Goal: Task Accomplishment & Management: Use online tool/utility

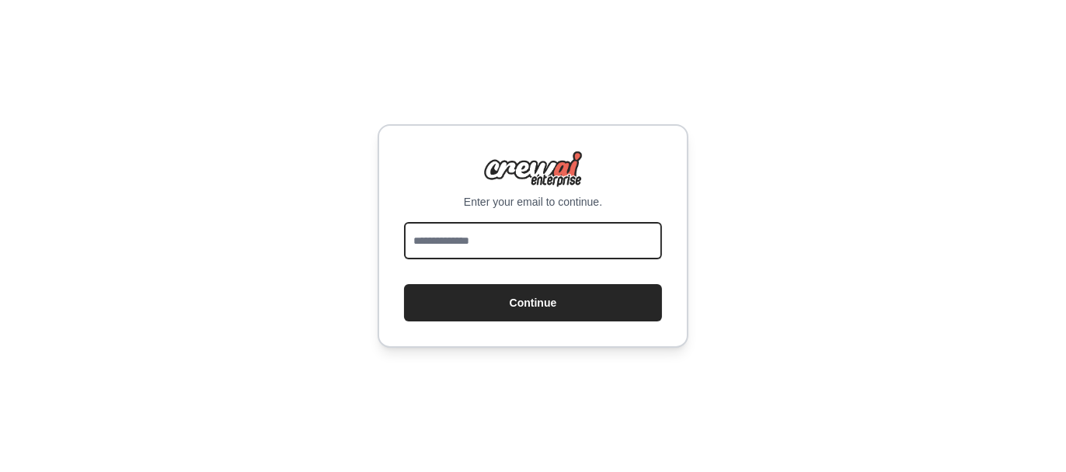
click at [584, 224] on input "email" at bounding box center [533, 240] width 258 height 37
type input "**********"
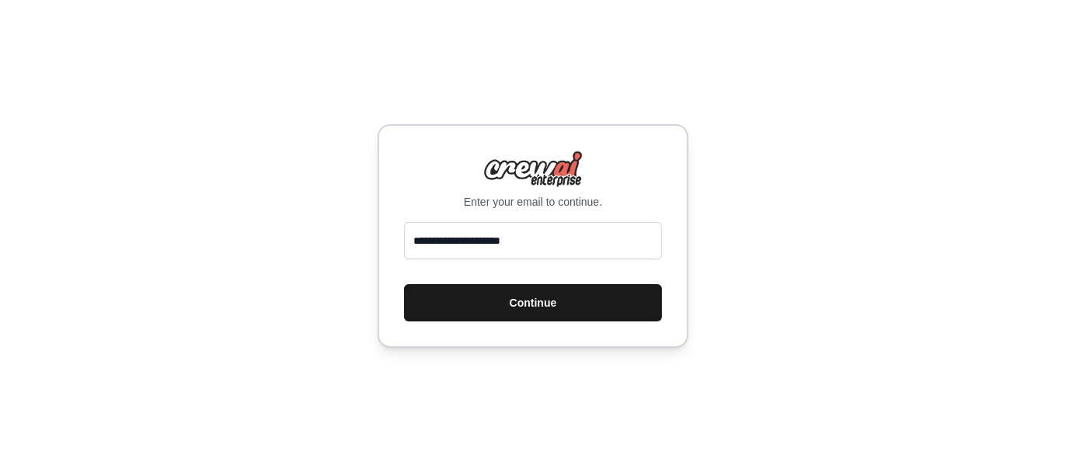
click at [538, 305] on button "Continue" at bounding box center [533, 302] width 258 height 37
click at [540, 302] on button "Continue" at bounding box center [533, 302] width 258 height 37
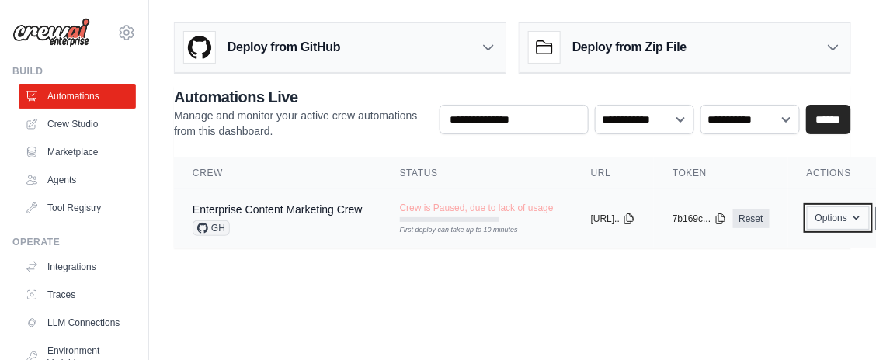
click at [870, 227] on button "Options" at bounding box center [838, 218] width 63 height 23
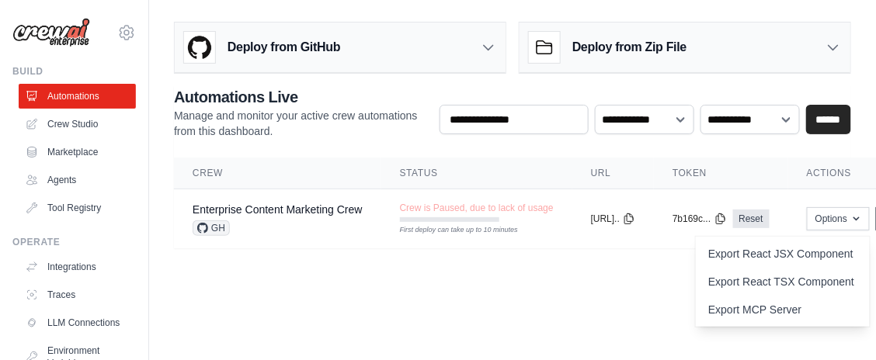
click at [636, 311] on body "[EMAIL_ADDRESS][DOMAIN_NAME] Settings Build Automations Crew Studio" at bounding box center [438, 180] width 876 height 360
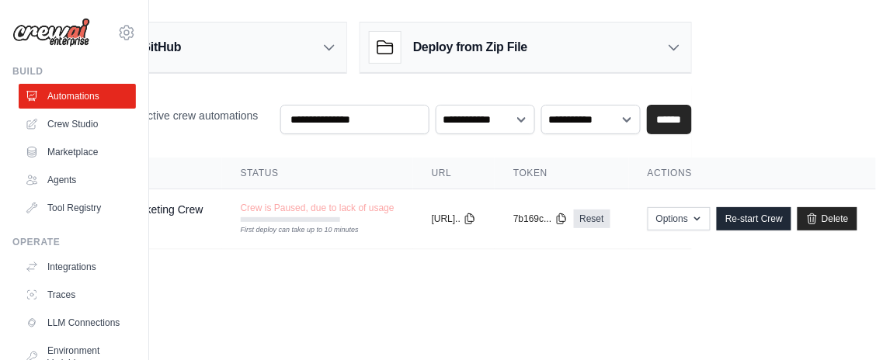
scroll to position [0, 195]
click at [826, 220] on link "Delete" at bounding box center [828, 218] width 60 height 23
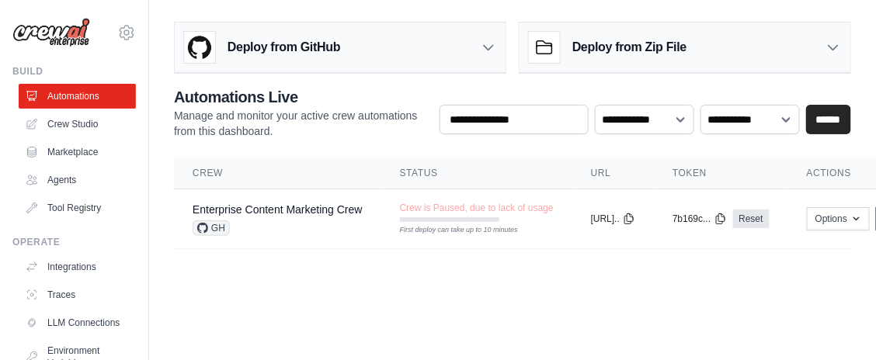
click at [393, 301] on body "hasanbeker22@gmail.com Settings Build Automations Crew Studio" at bounding box center [438, 180] width 876 height 360
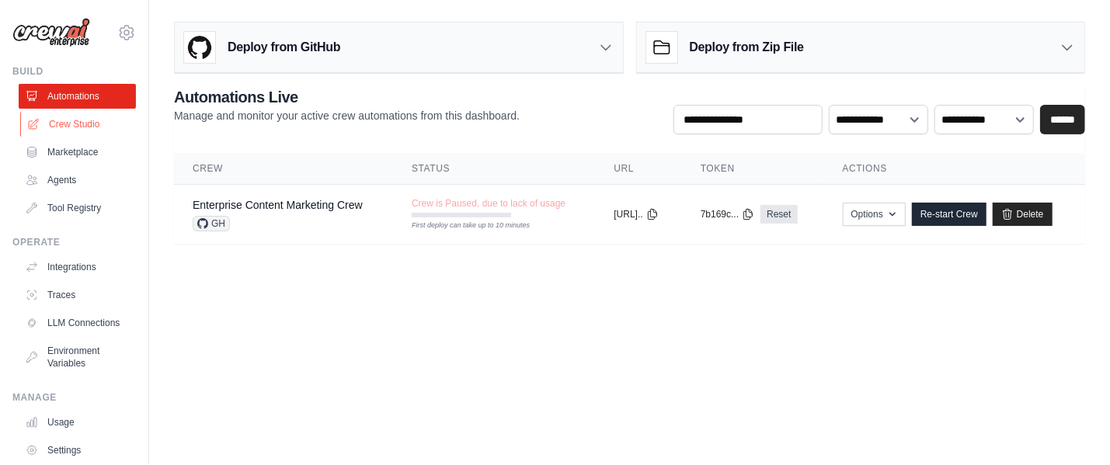
click at [76, 124] on link "Crew Studio" at bounding box center [78, 124] width 117 height 25
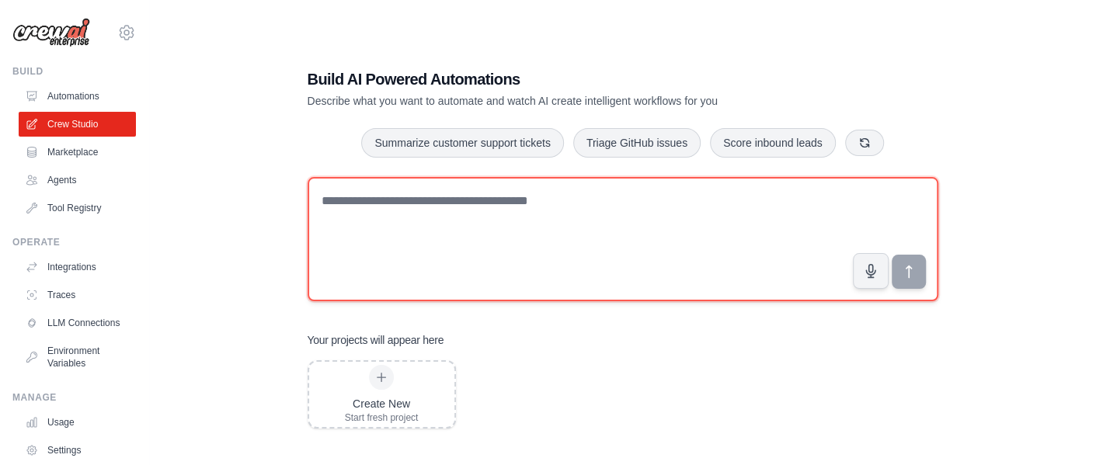
click at [417, 236] on textarea at bounding box center [623, 239] width 631 height 124
paste textarea "**********"
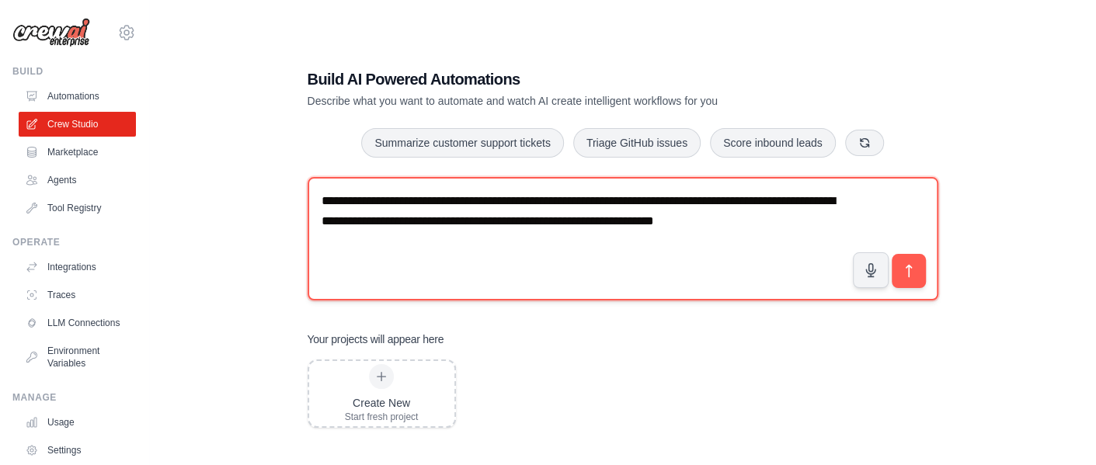
click at [800, 221] on textarea "**********" at bounding box center [623, 239] width 631 height 124
paste textarea "**********"
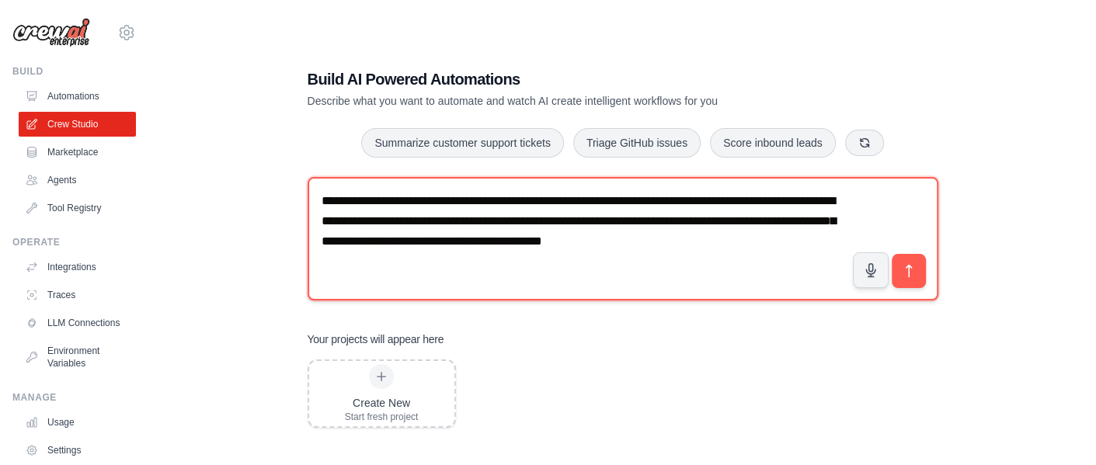
click at [813, 243] on textarea "**********" at bounding box center [623, 239] width 631 height 124
paste textarea "**********"
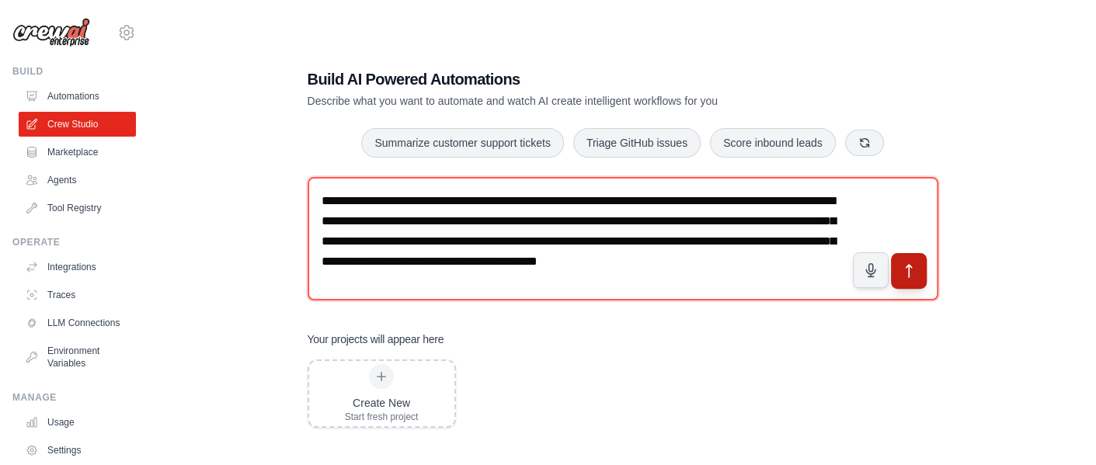
type textarea "**********"
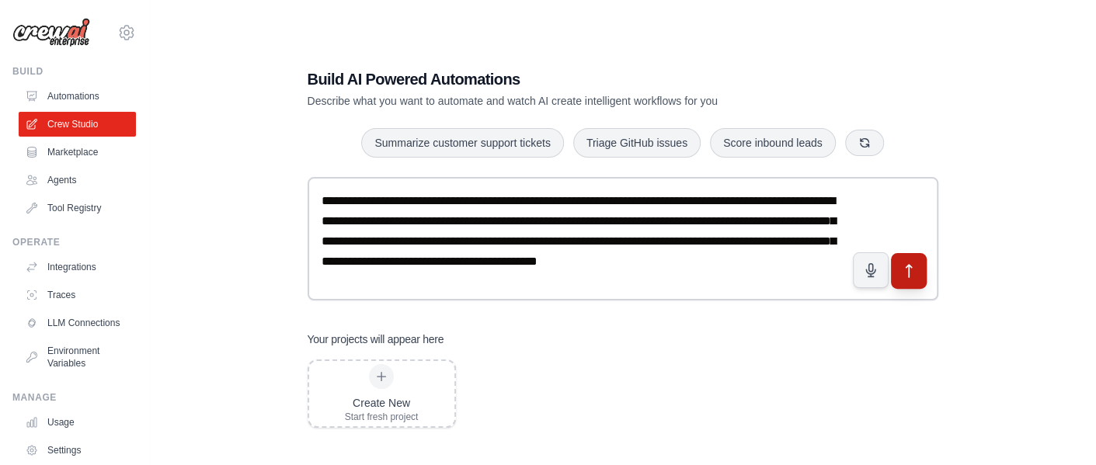
click at [912, 263] on button "submit" at bounding box center [908, 271] width 36 height 36
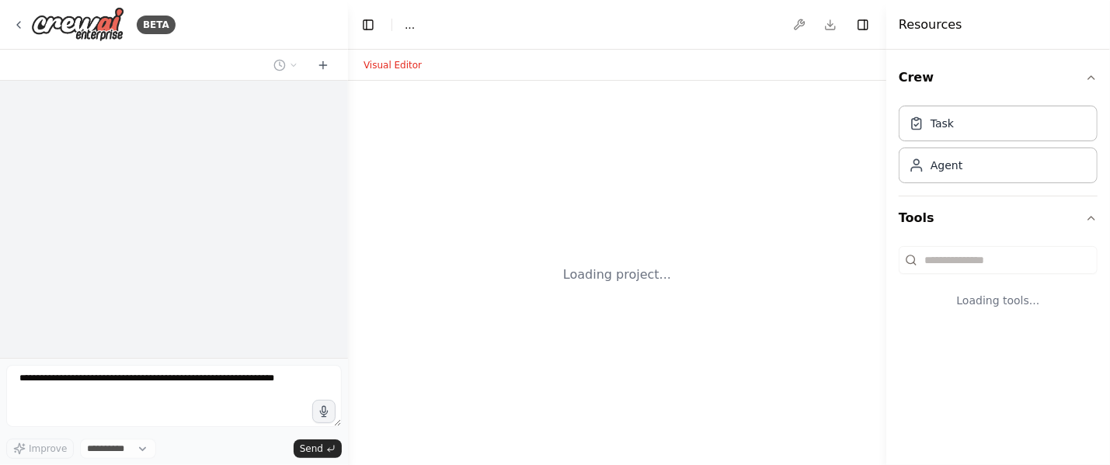
select select "****"
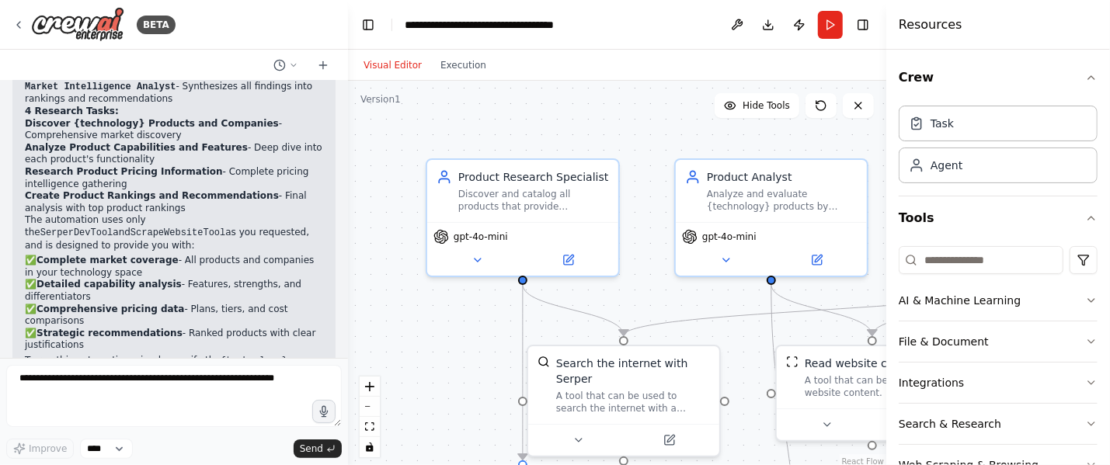
scroll to position [1258, 0]
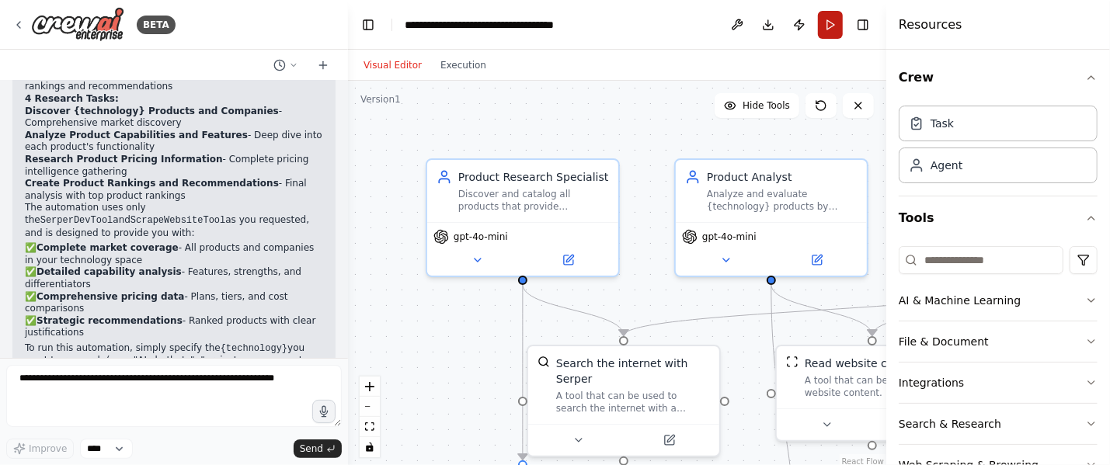
click at [832, 34] on button "Run" at bounding box center [830, 25] width 25 height 28
click at [372, 405] on button "zoom out" at bounding box center [370, 407] width 20 height 20
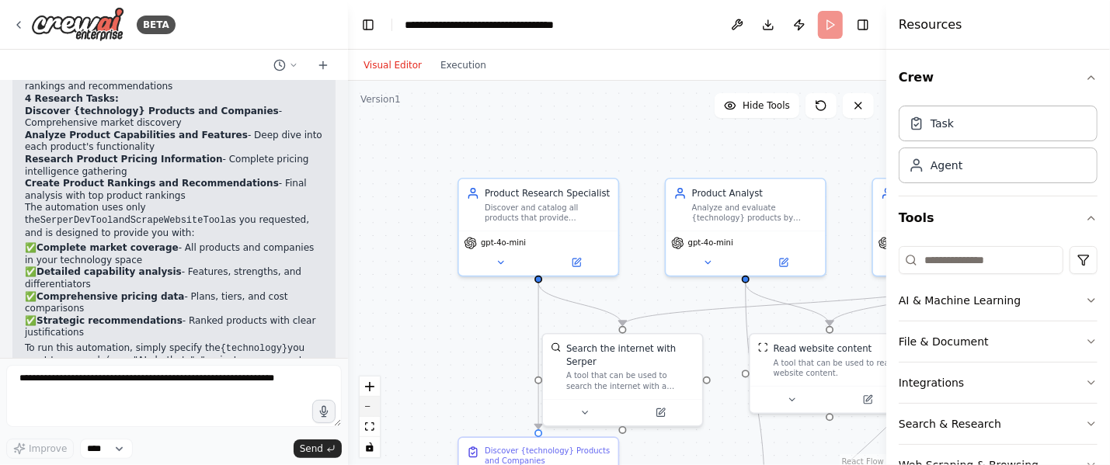
click at [372, 405] on button "zoom out" at bounding box center [370, 407] width 20 height 20
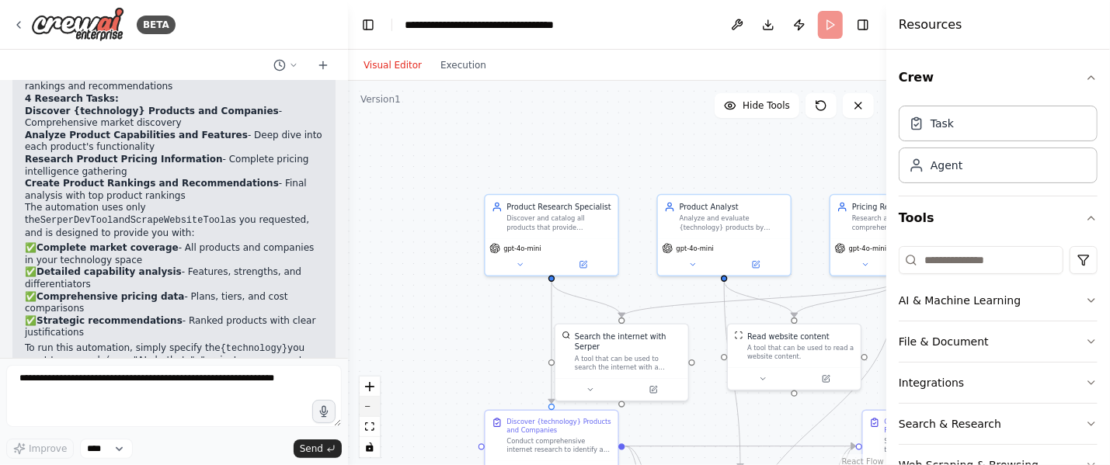
click at [372, 405] on button "zoom out" at bounding box center [370, 407] width 20 height 20
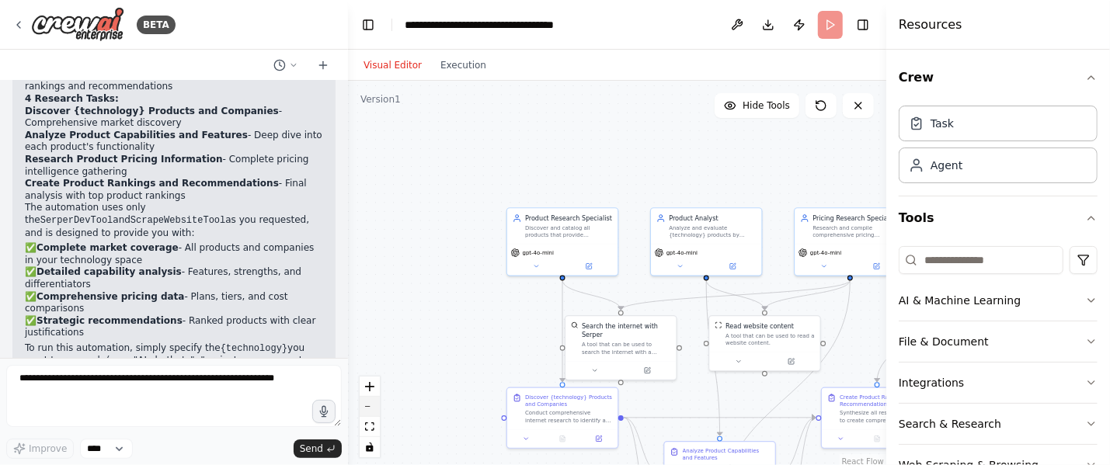
click at [372, 405] on button "zoom out" at bounding box center [370, 407] width 20 height 20
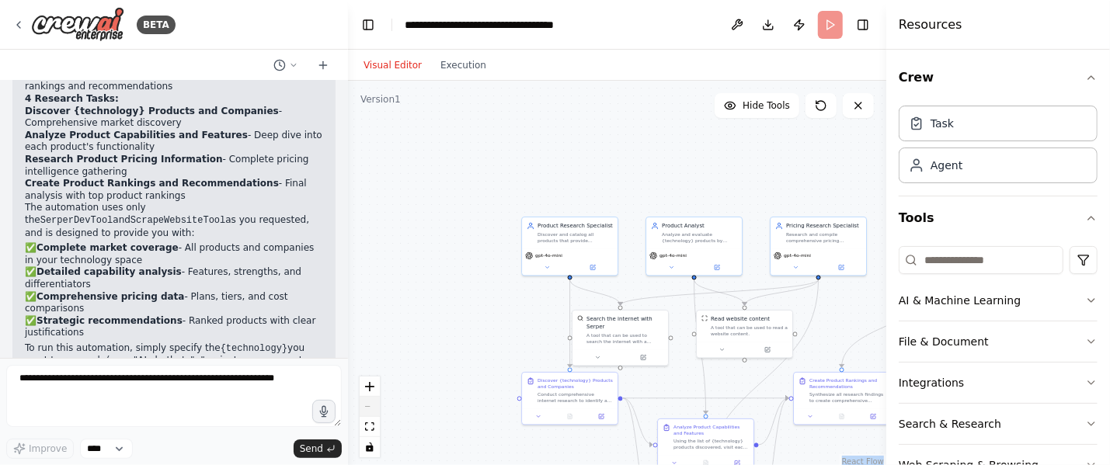
click at [372, 405] on div "React Flow controls" at bounding box center [370, 417] width 20 height 81
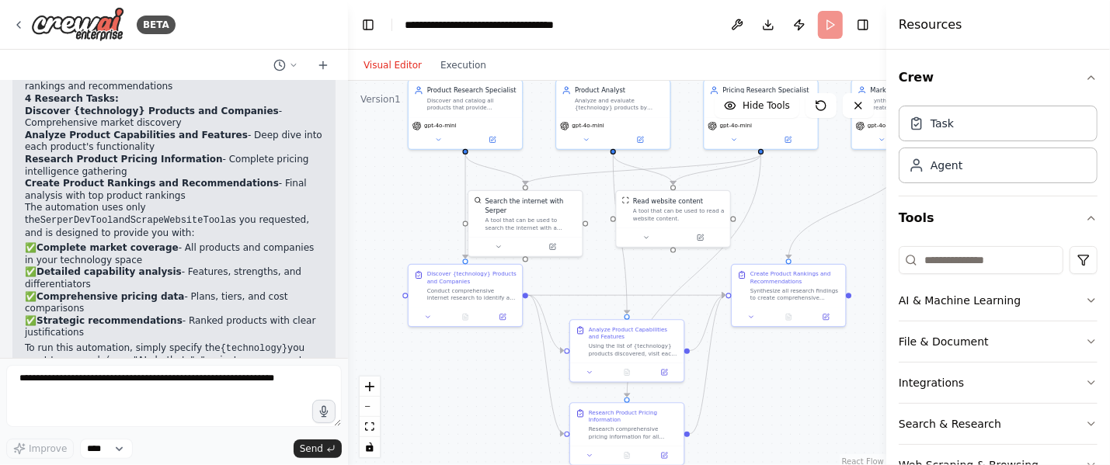
drag, startPoint x: 445, startPoint y: 332, endPoint x: 332, endPoint y: 239, distance: 146.8
click at [332, 239] on div "BETA I want to research all of the product available for a specific technology.…" at bounding box center [555, 232] width 1110 height 465
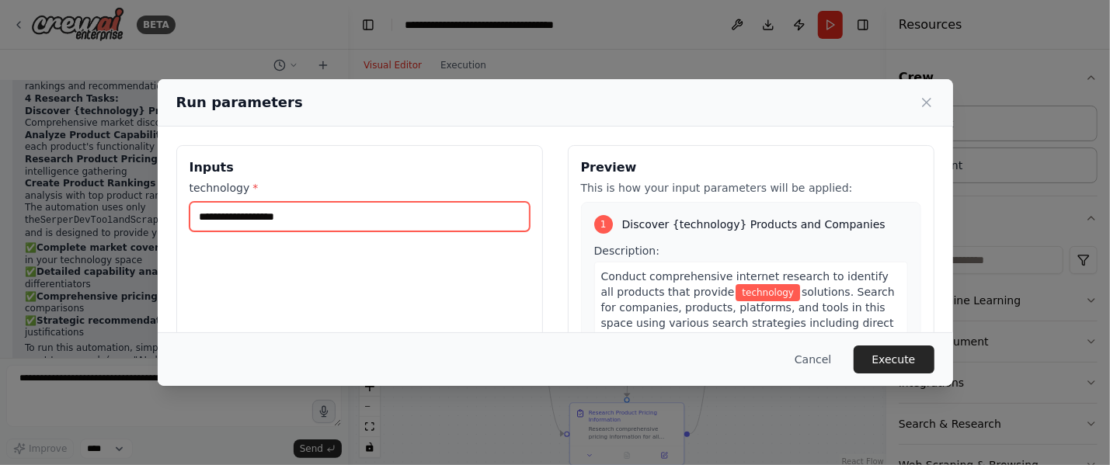
click at [294, 211] on input "technology *" at bounding box center [360, 217] width 340 height 30
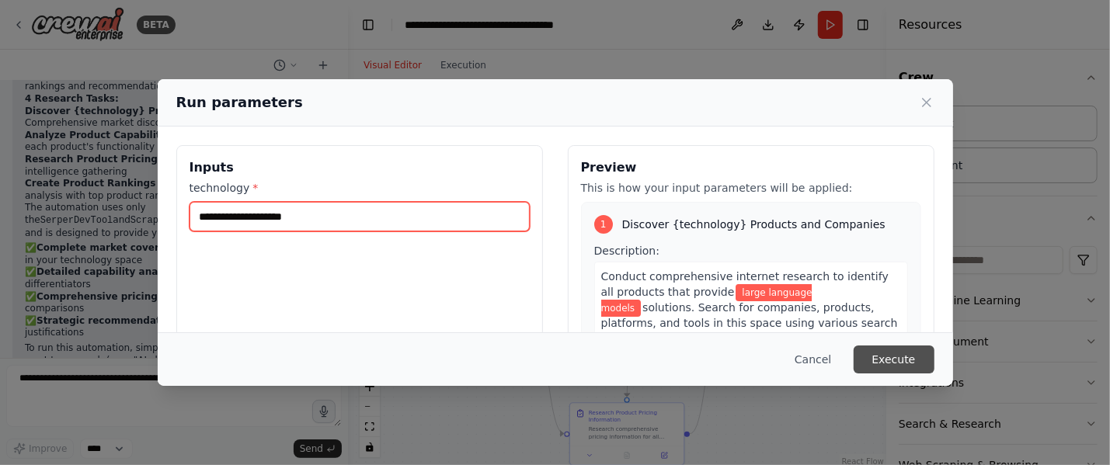
type input "**********"
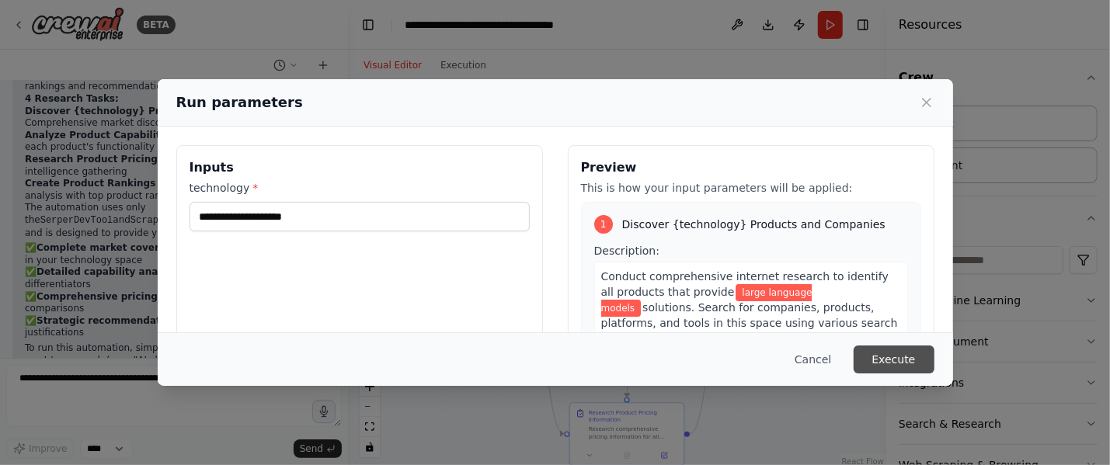
click at [894, 353] on button "Execute" at bounding box center [894, 360] width 81 height 28
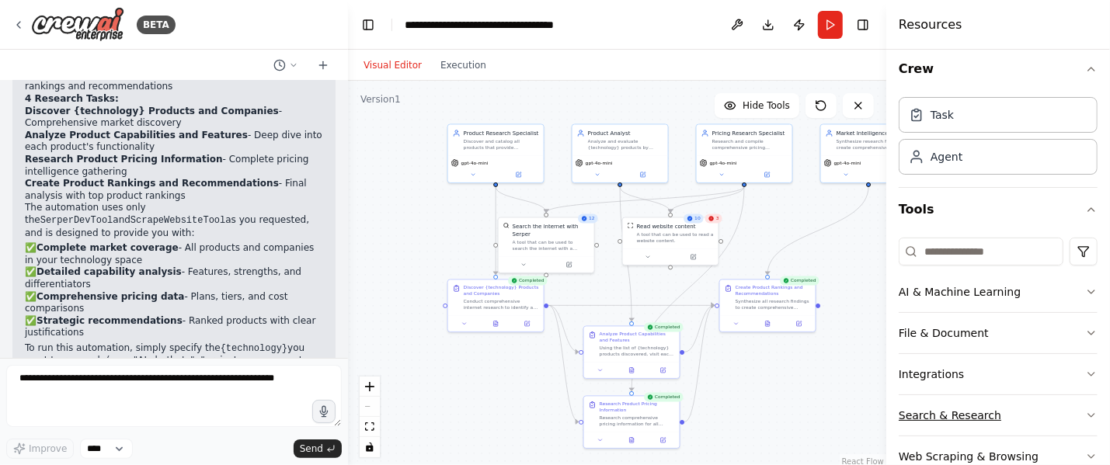
scroll to position [0, 0]
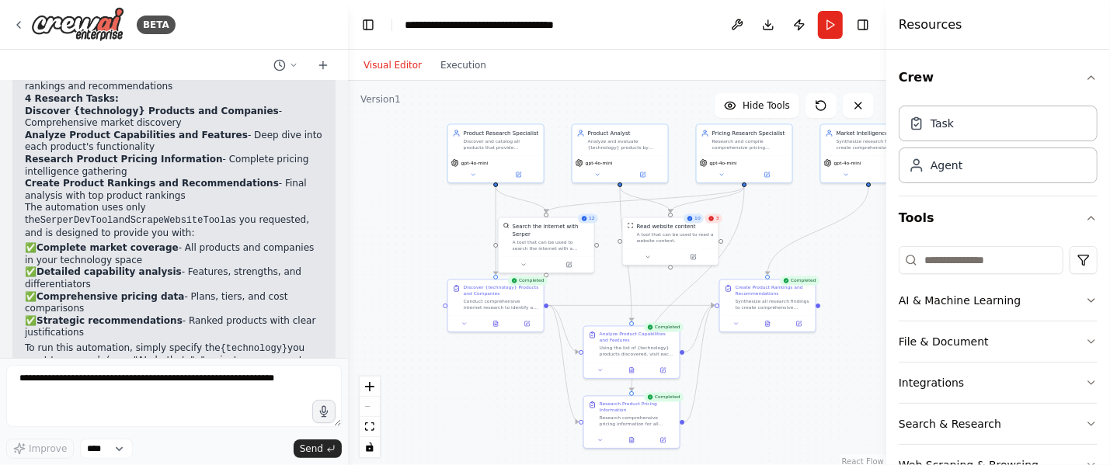
click at [400, 66] on button "Visual Editor" at bounding box center [392, 65] width 77 height 19
click at [450, 64] on button "Execution" at bounding box center [463, 65] width 64 height 19
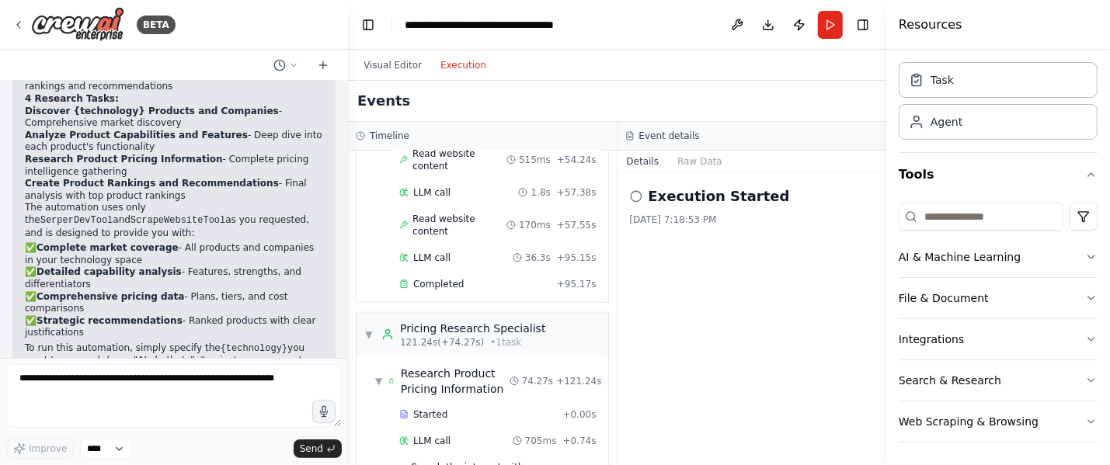
scroll to position [1067, 0]
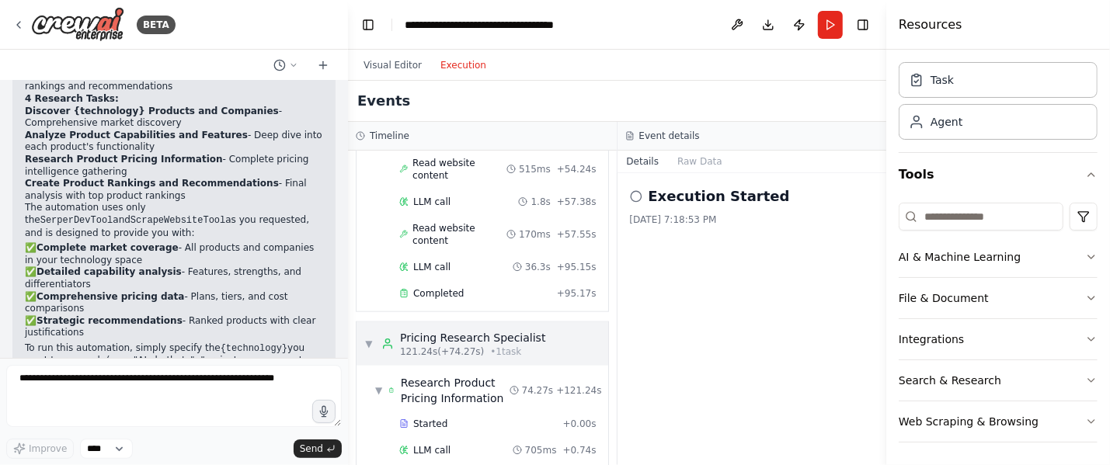
click at [368, 338] on span "▼" at bounding box center [368, 344] width 9 height 12
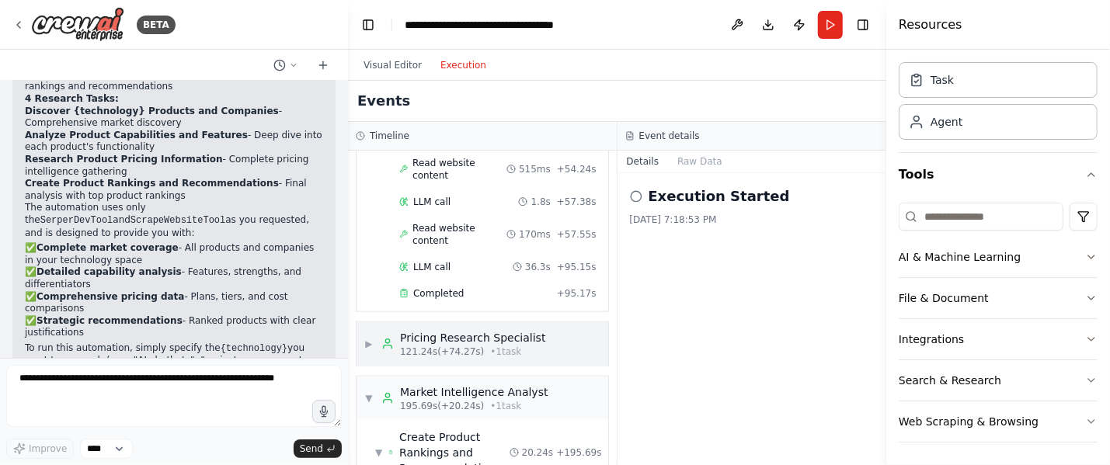
click at [368, 338] on span "▶" at bounding box center [368, 344] width 9 height 12
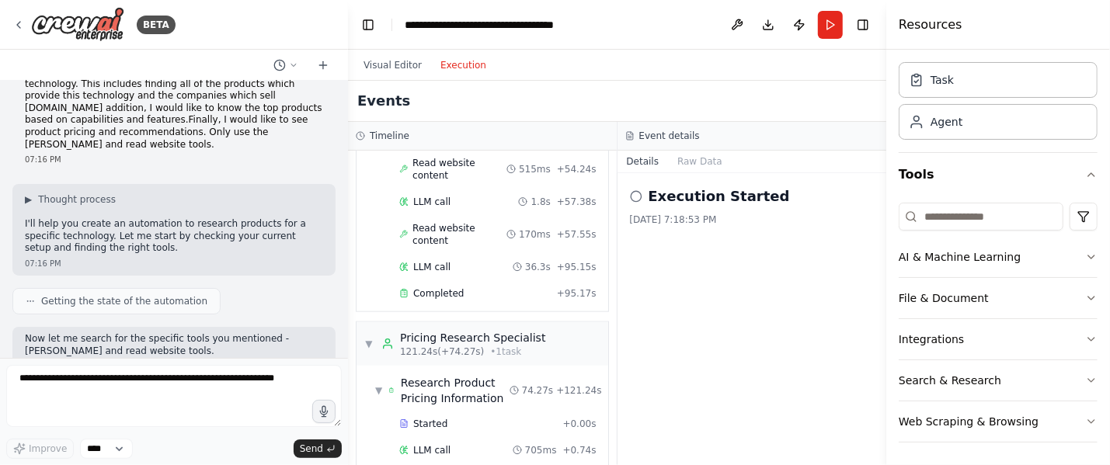
scroll to position [0, 0]
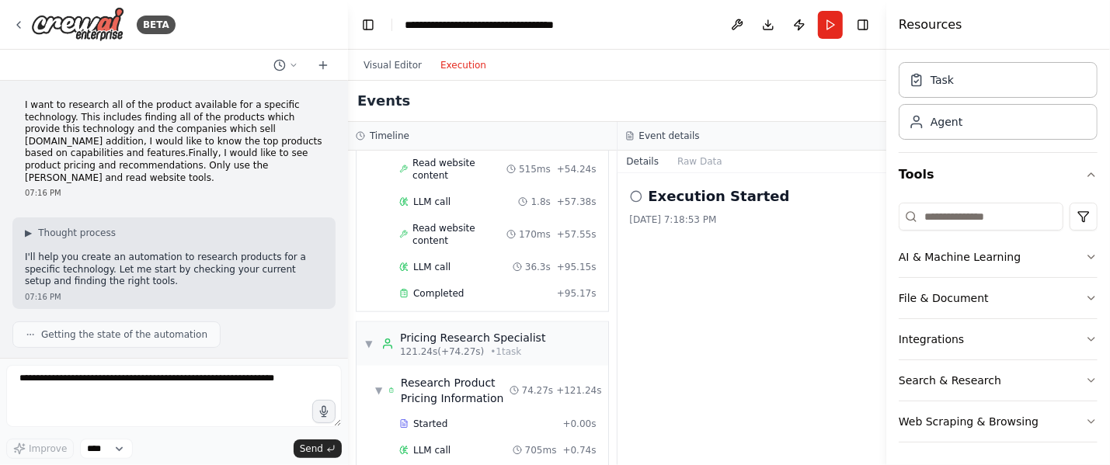
click at [771, 26] on button "Download" at bounding box center [768, 25] width 25 height 28
click at [976, 77] on div "Task" at bounding box center [998, 79] width 199 height 36
click at [976, 117] on div "Agent" at bounding box center [998, 121] width 199 height 36
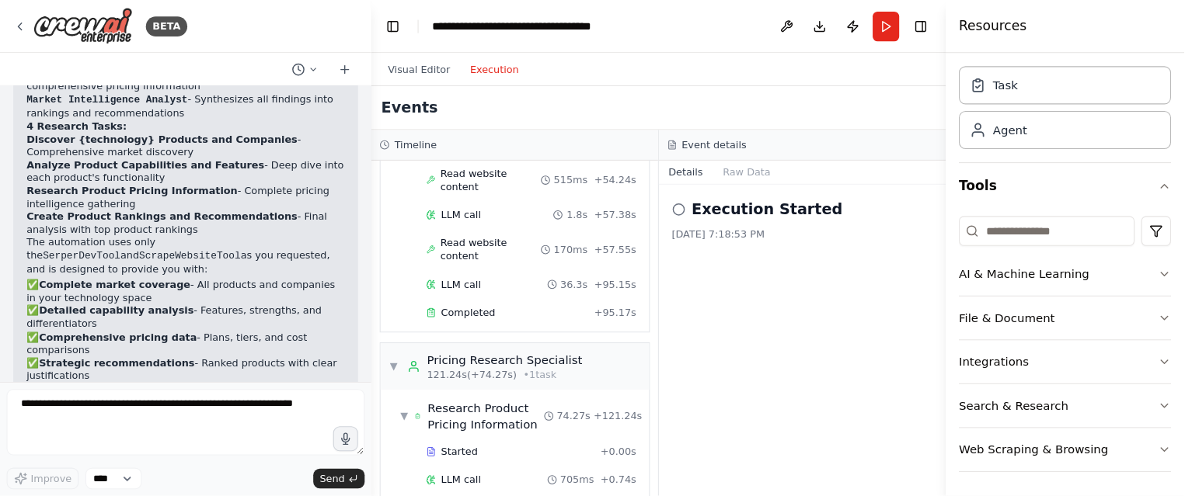
scroll to position [1258, 0]
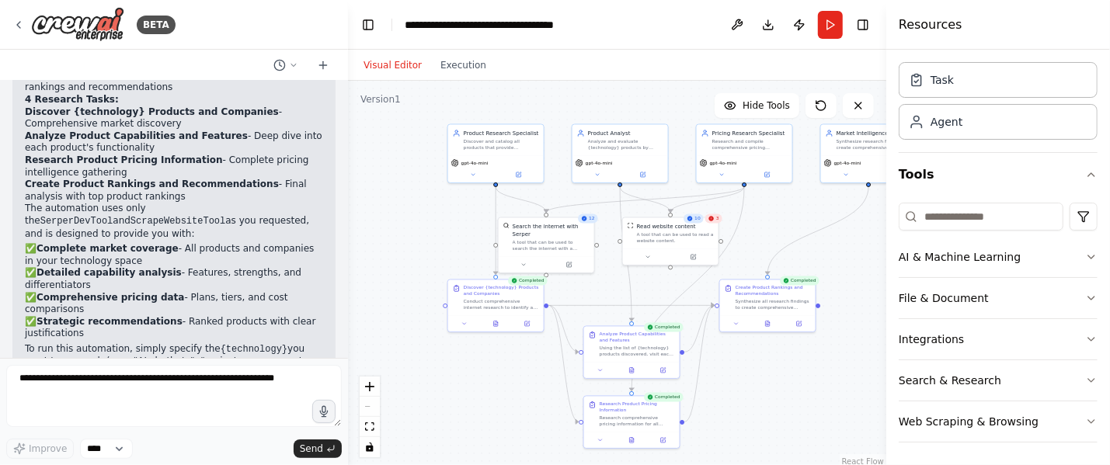
click at [399, 58] on button "Visual Editor" at bounding box center [392, 65] width 77 height 19
click at [862, 18] on button "Toggle Right Sidebar" at bounding box center [863, 25] width 22 height 22
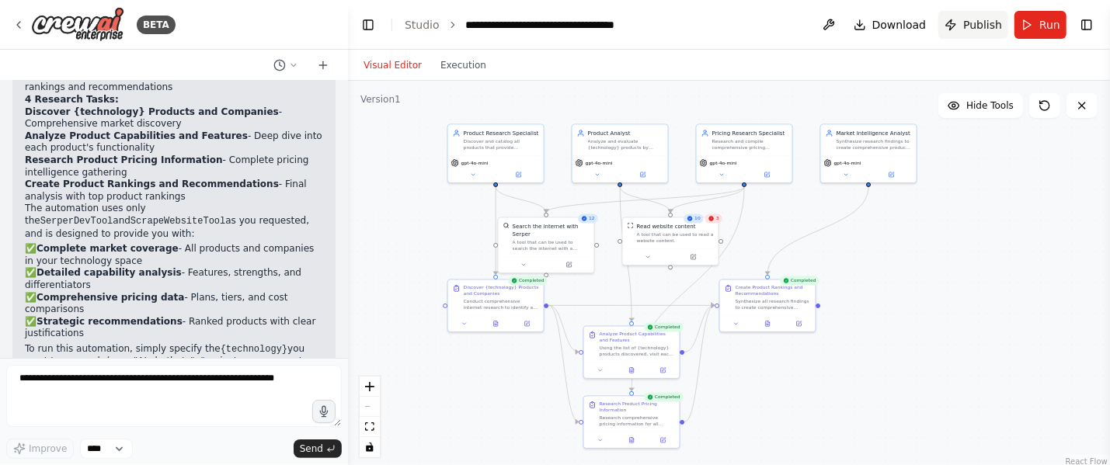
click at [973, 23] on span "Publish" at bounding box center [982, 25] width 39 height 16
click at [973, 23] on header "**********" at bounding box center [729, 25] width 762 height 50
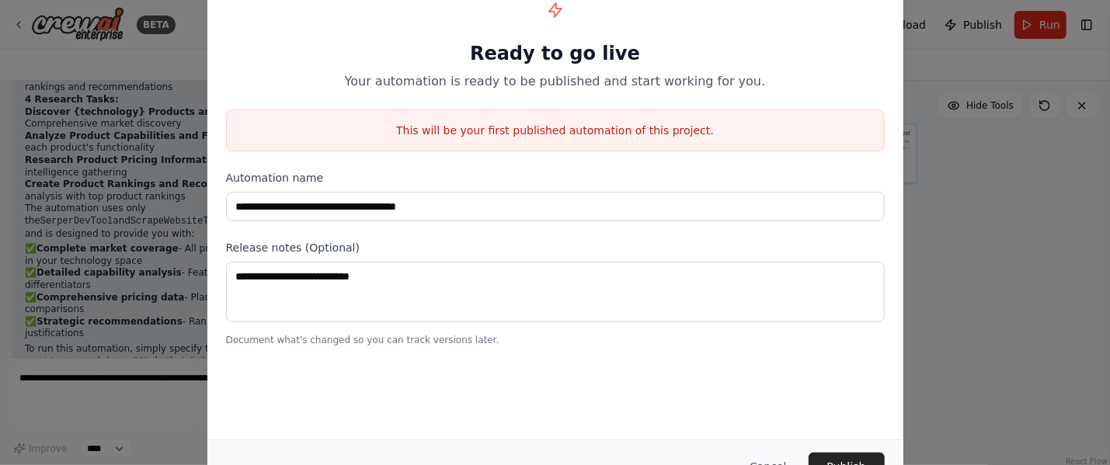
click at [1036, 238] on div "**********" at bounding box center [555, 232] width 1110 height 465
click at [837, 451] on div "Cancel Publish" at bounding box center [555, 467] width 696 height 54
click at [837, 457] on button "Publish" at bounding box center [847, 467] width 76 height 28
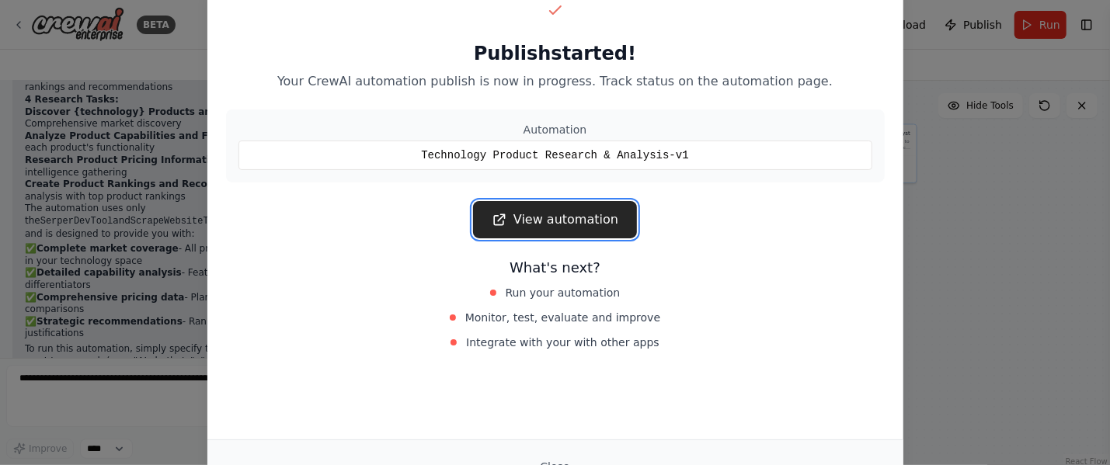
click at [573, 213] on link "View automation" at bounding box center [555, 219] width 164 height 37
click at [951, 201] on div "Publish started! Your CrewAI automation publish is now in progress. Track statu…" at bounding box center [555, 232] width 1110 height 465
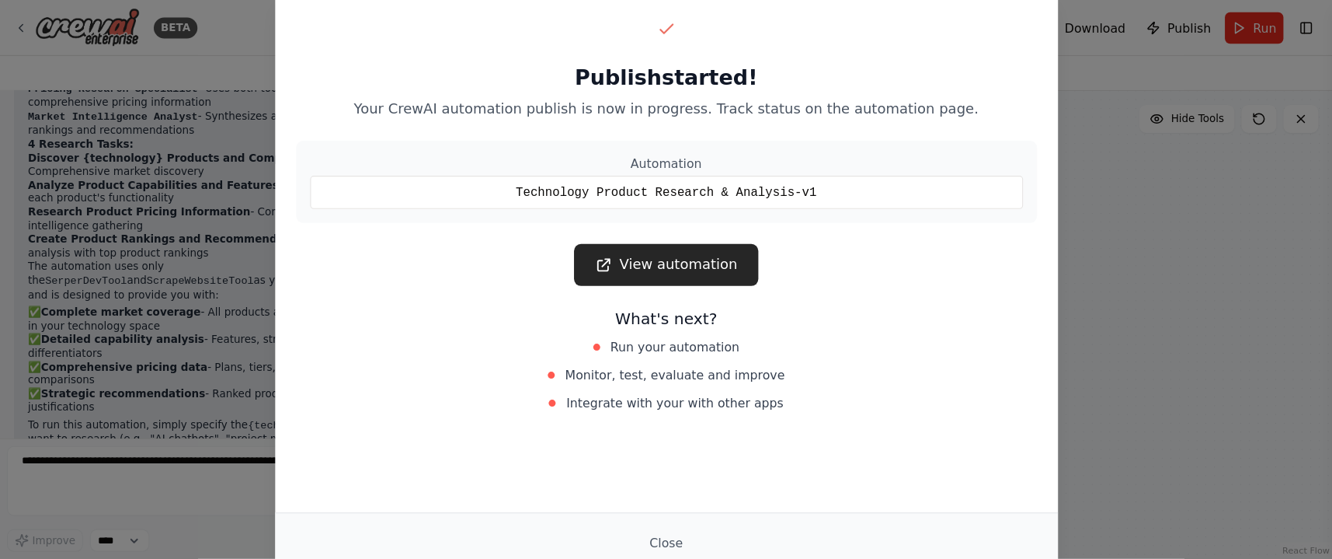
scroll to position [0, 0]
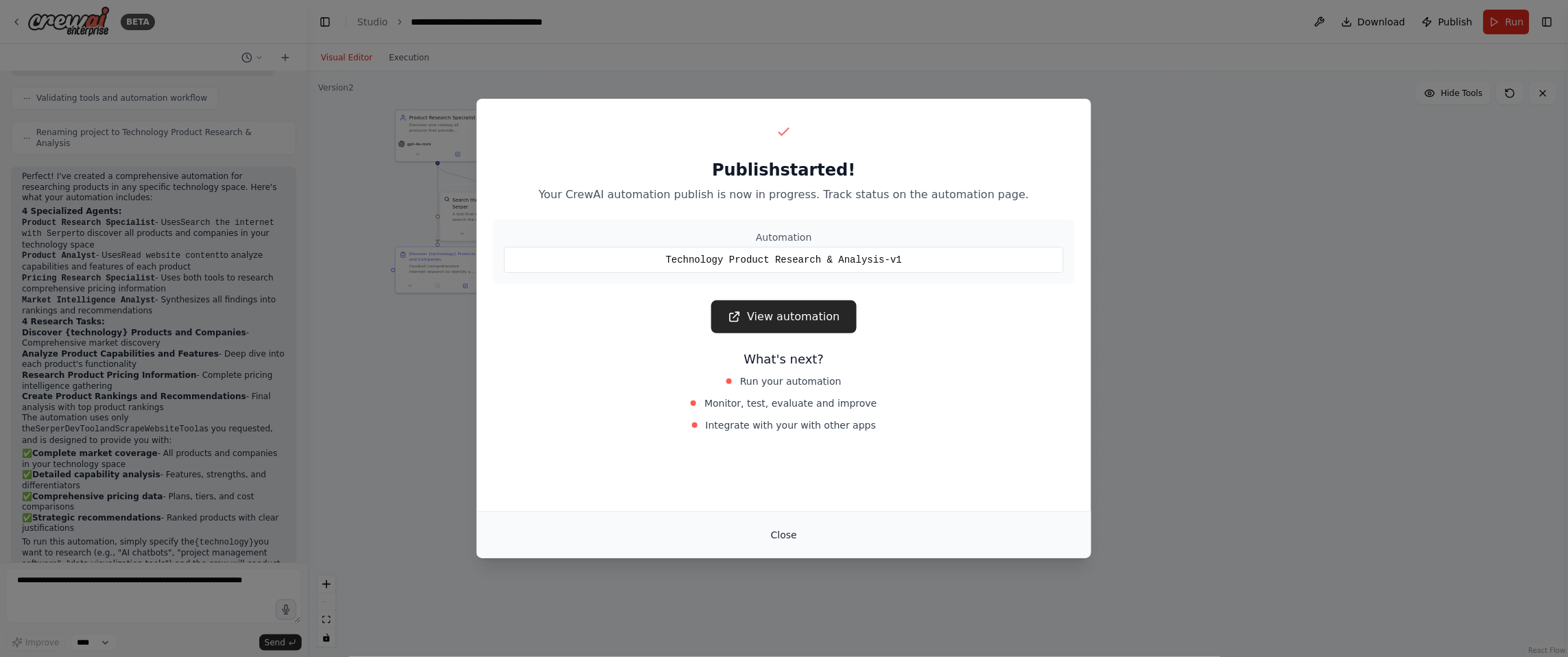
click at [787, 411] on button "Close" at bounding box center [784, 535] width 48 height 25
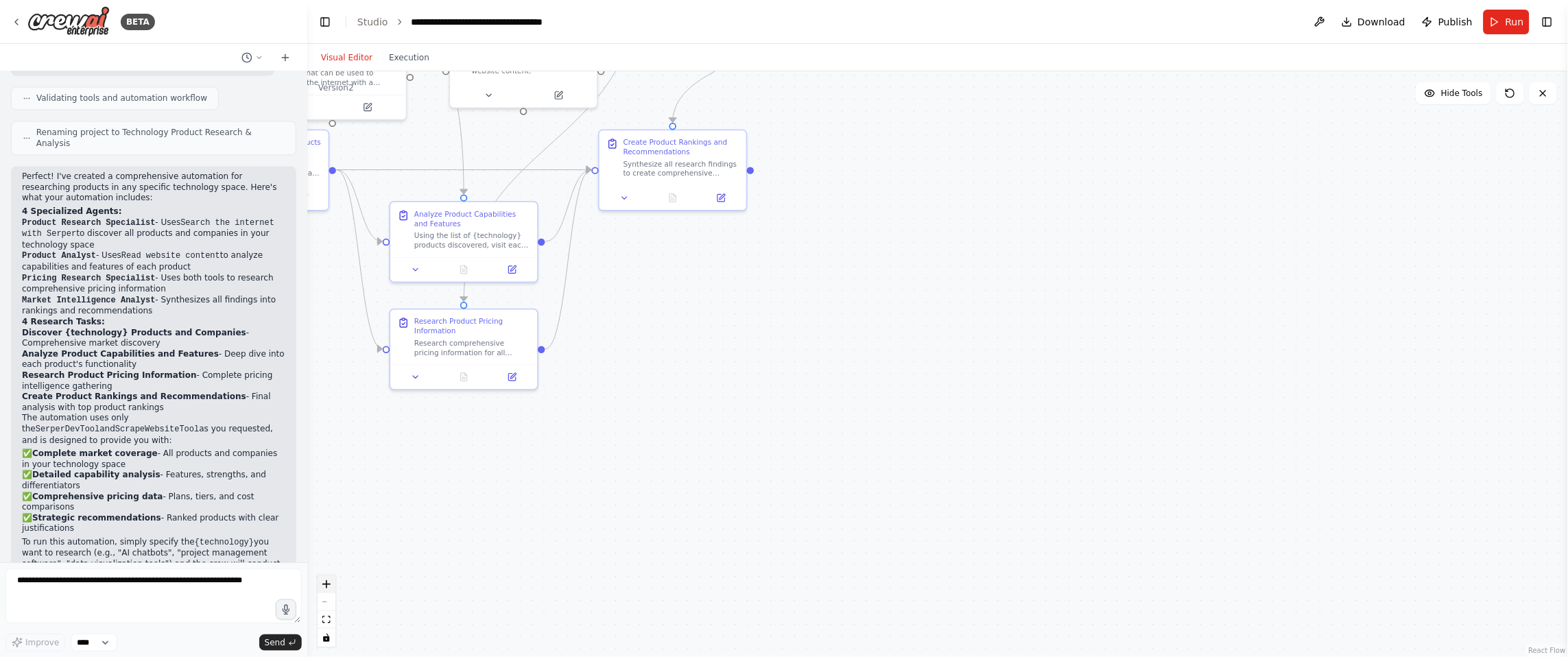
click at [324, 411] on icon "zoom in" at bounding box center [326, 584] width 8 height 8
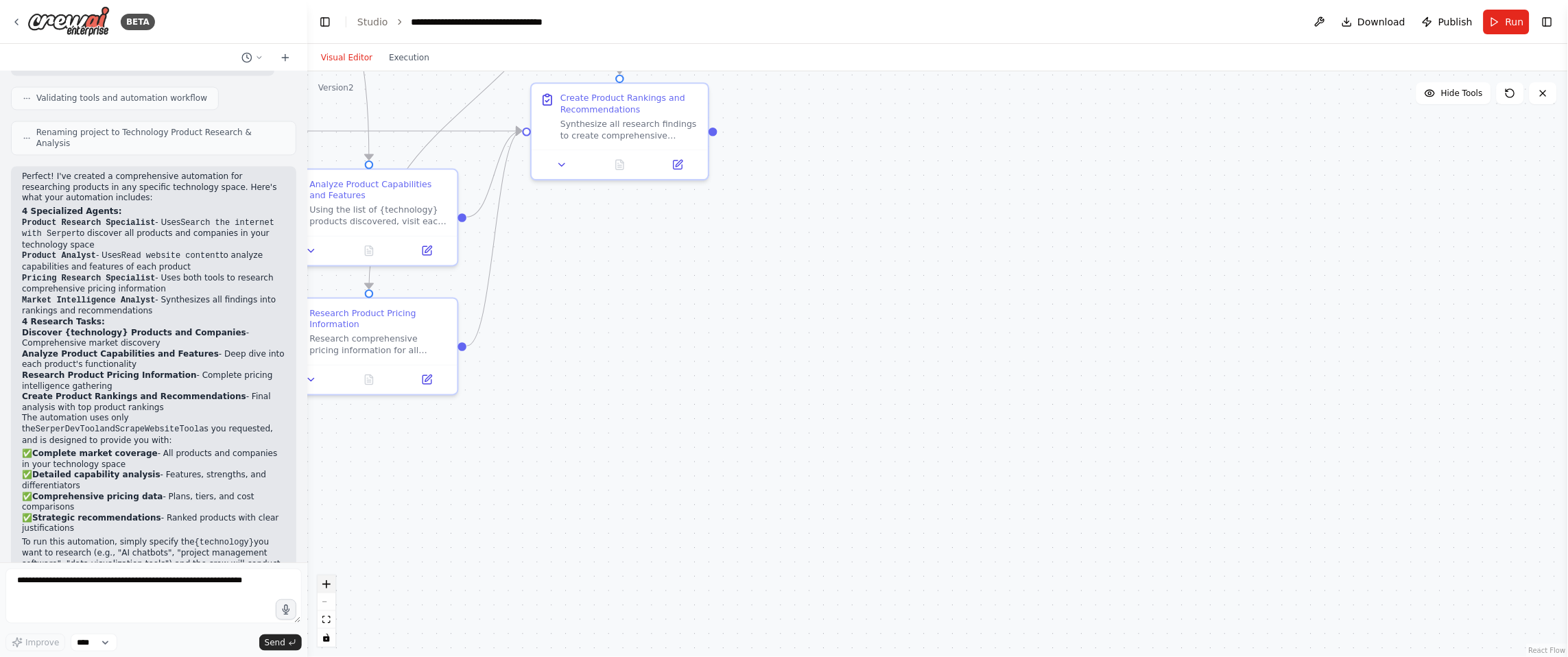
click at [324, 411] on icon "zoom in" at bounding box center [326, 584] width 8 height 8
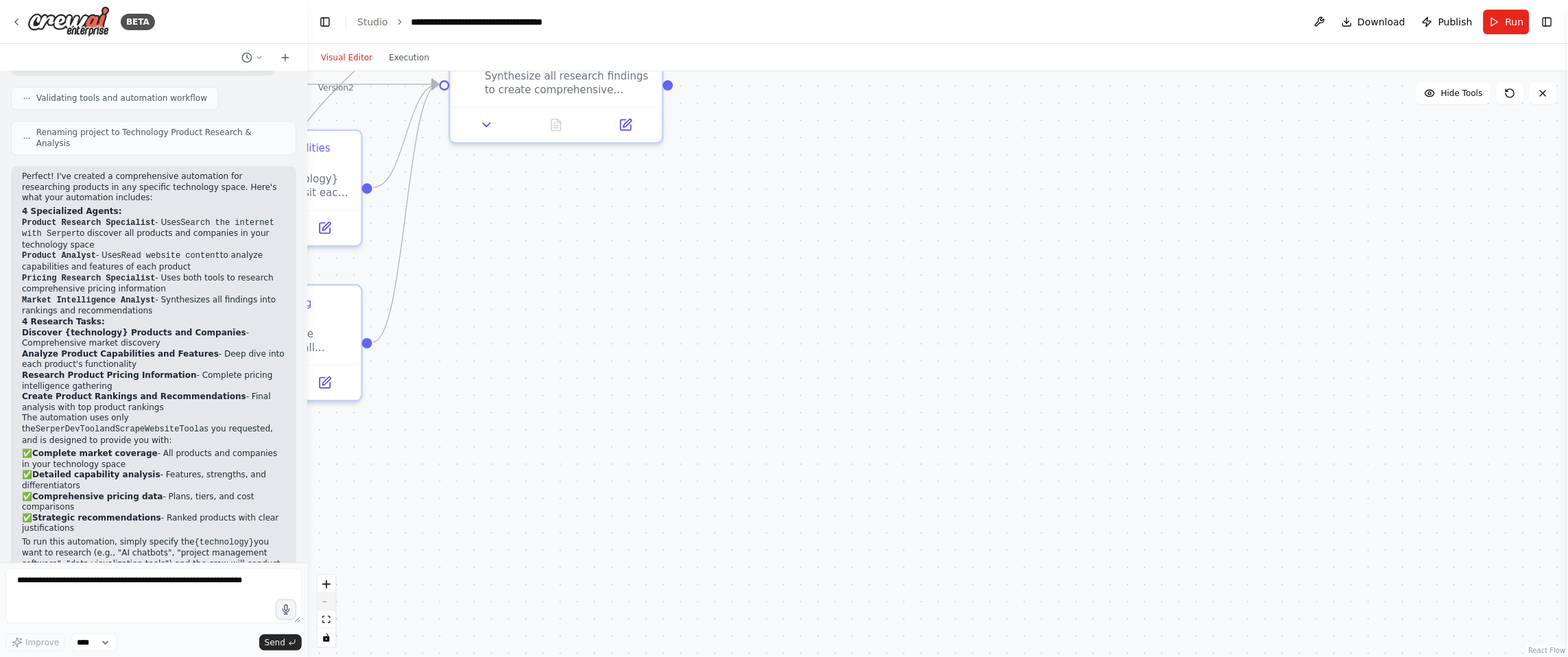
click at [323, 411] on button "zoom out" at bounding box center [327, 602] width 18 height 18
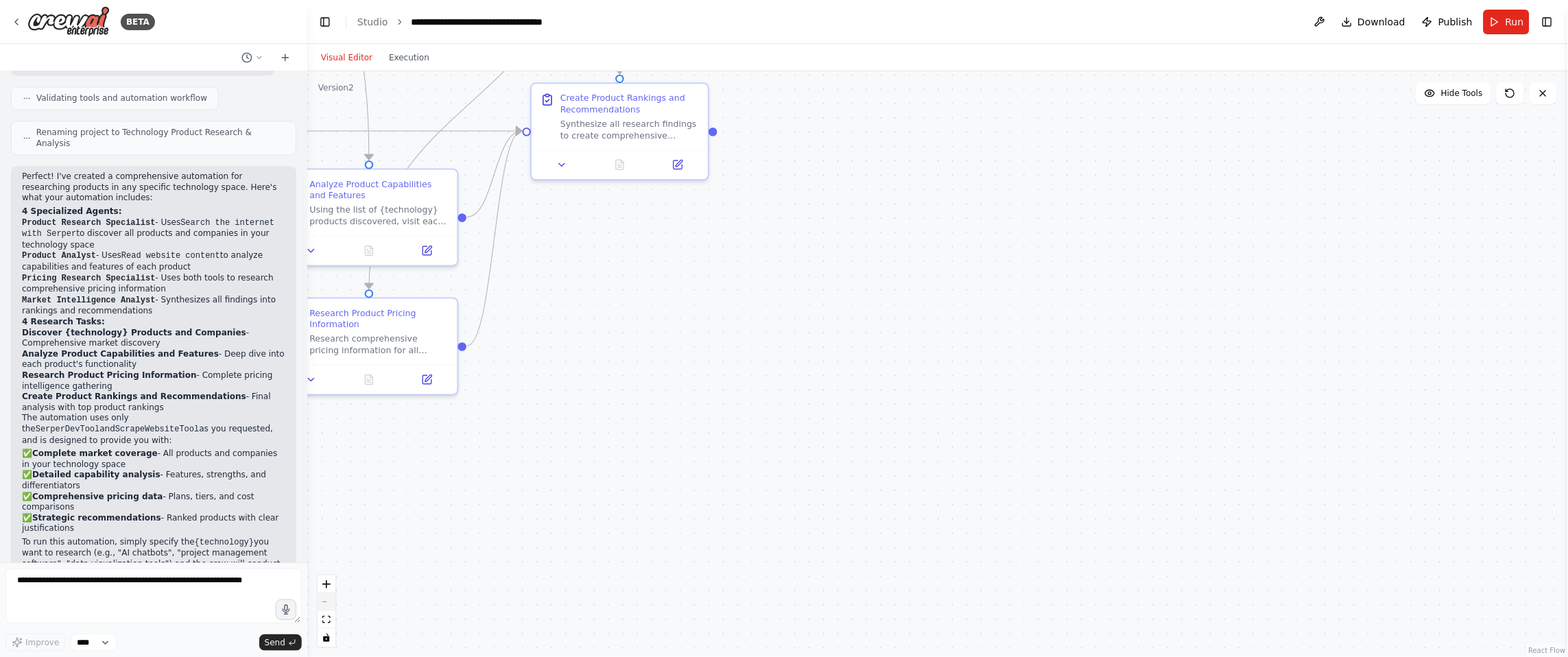
click at [323, 411] on button "zoom out" at bounding box center [327, 602] width 18 height 18
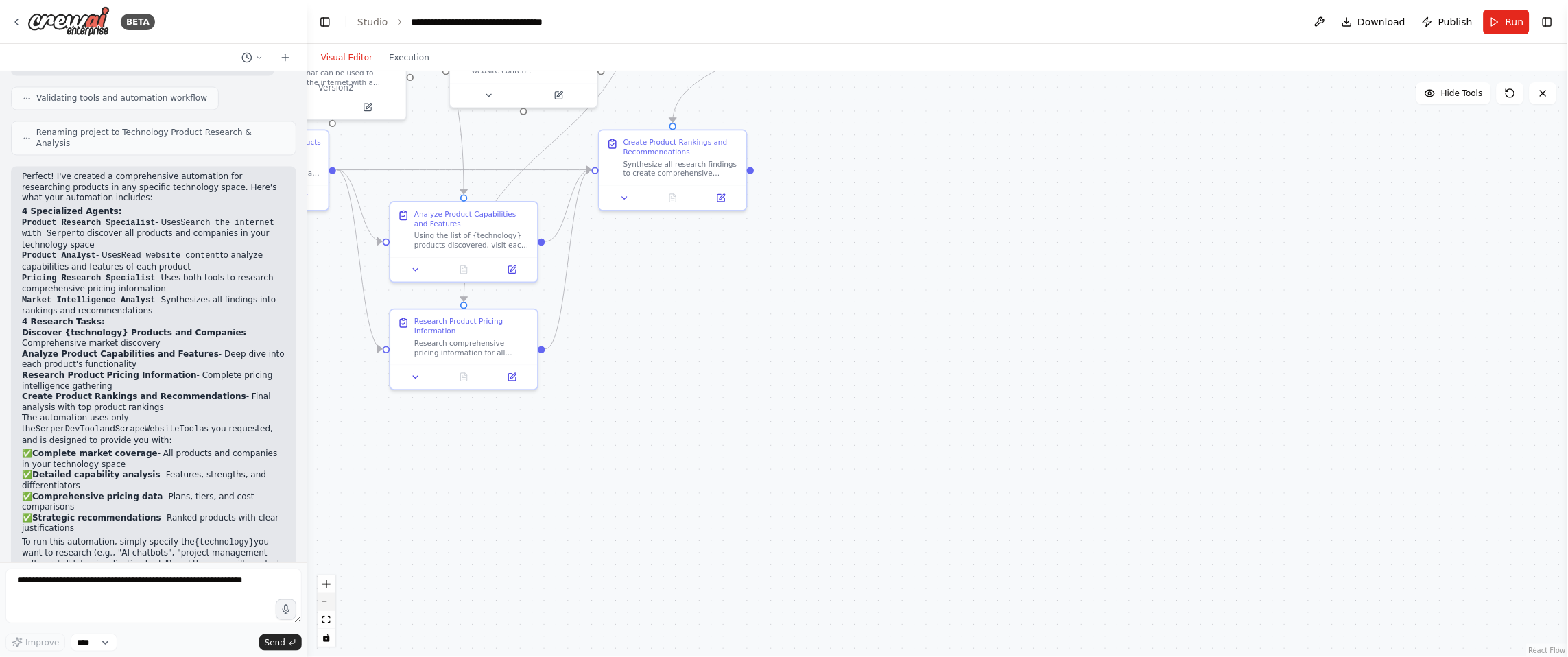
click at [323, 411] on icon "zoom out" at bounding box center [326, 602] width 8 height 2
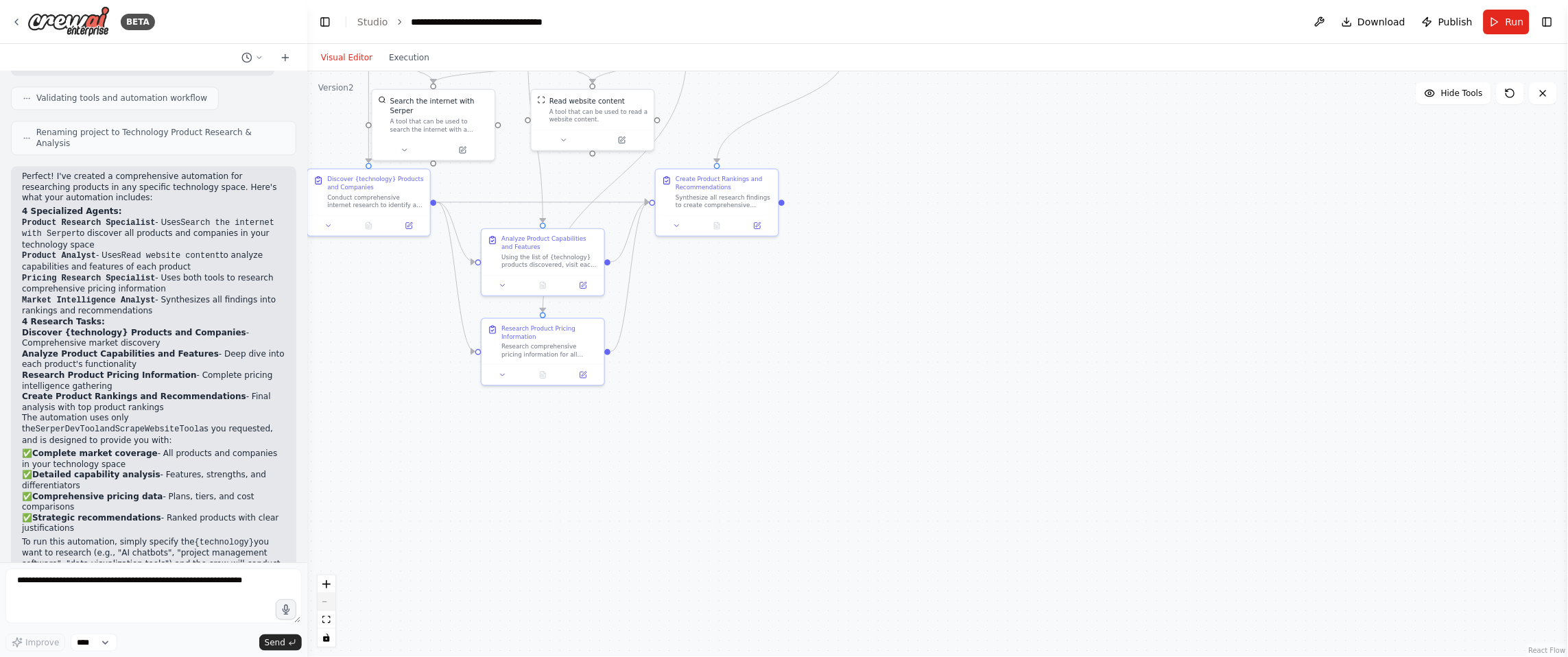
click at [323, 411] on icon "zoom out" at bounding box center [326, 602] width 8 height 2
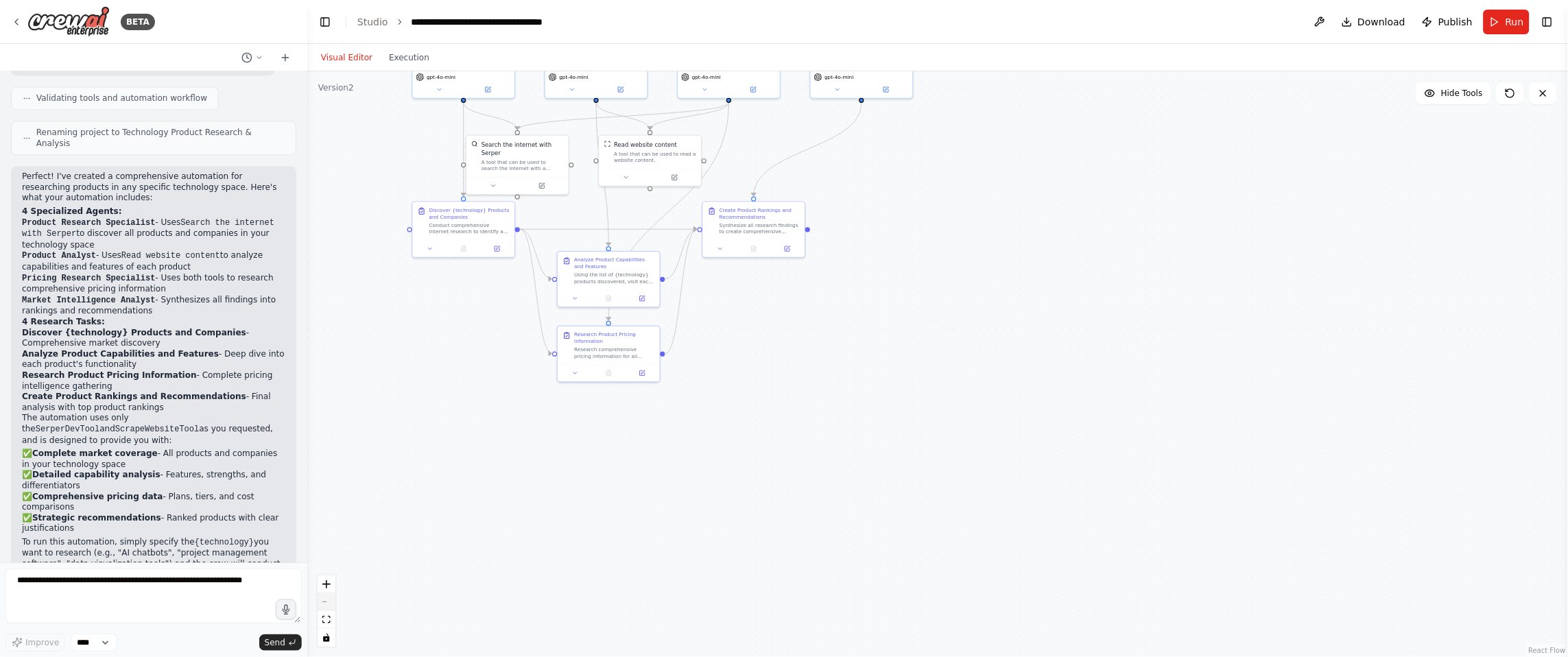
click at [324, 411] on button "zoom out" at bounding box center [327, 602] width 18 height 18
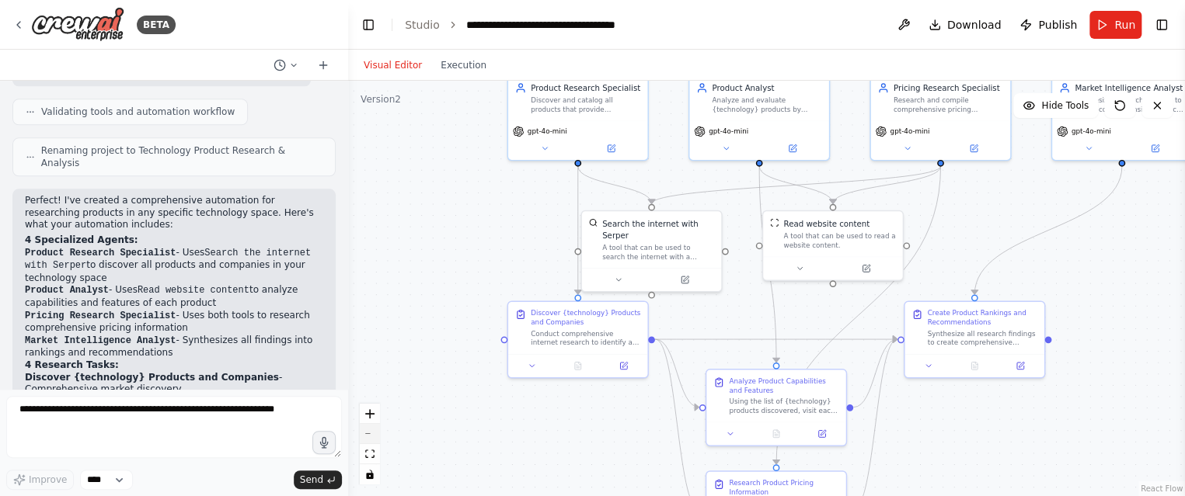
click at [377, 435] on button "zoom out" at bounding box center [370, 434] width 20 height 20
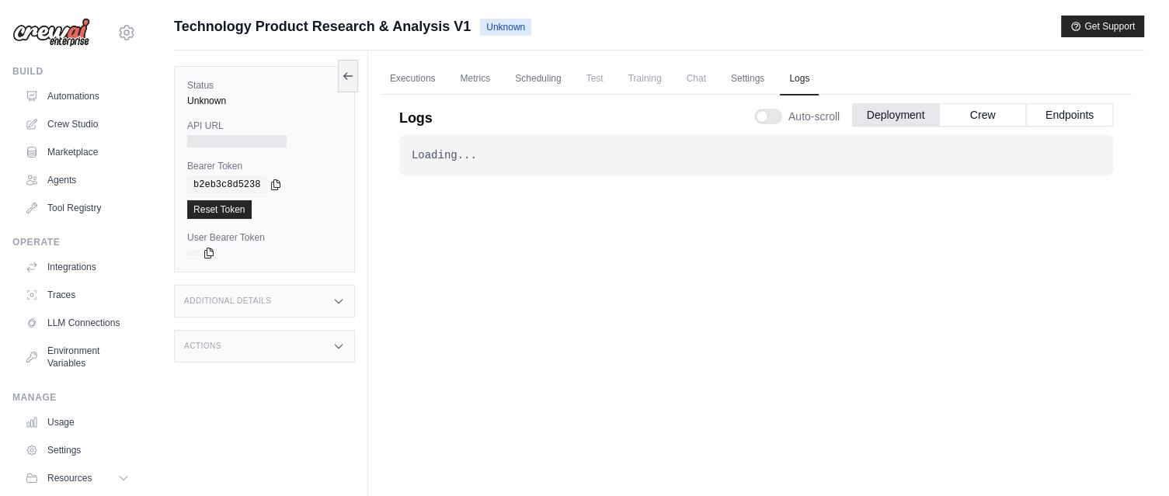
click at [337, 305] on icon at bounding box center [338, 301] width 12 height 12
click at [338, 343] on icon at bounding box center [338, 346] width 12 height 12
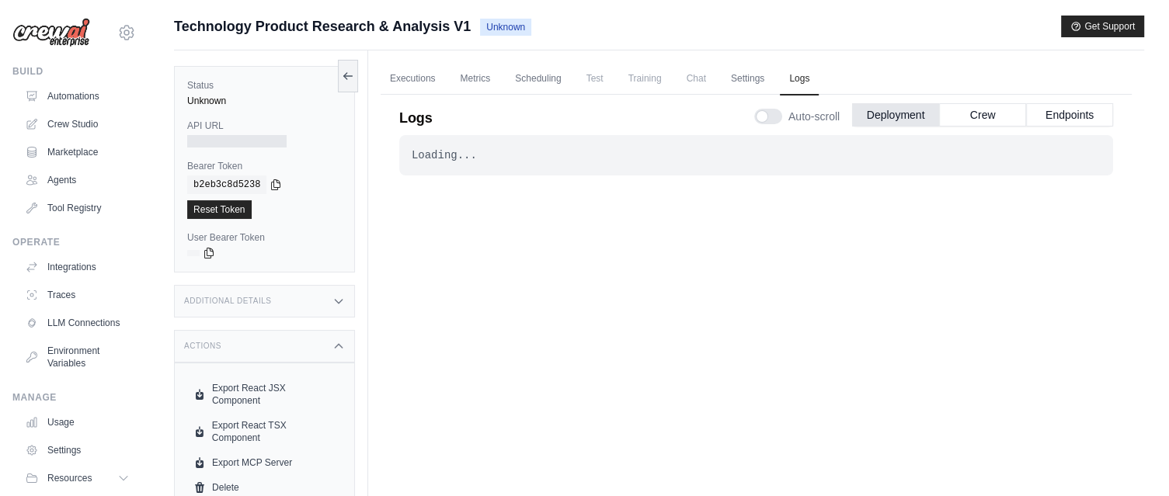
click at [338, 344] on icon at bounding box center [338, 346] width 7 height 4
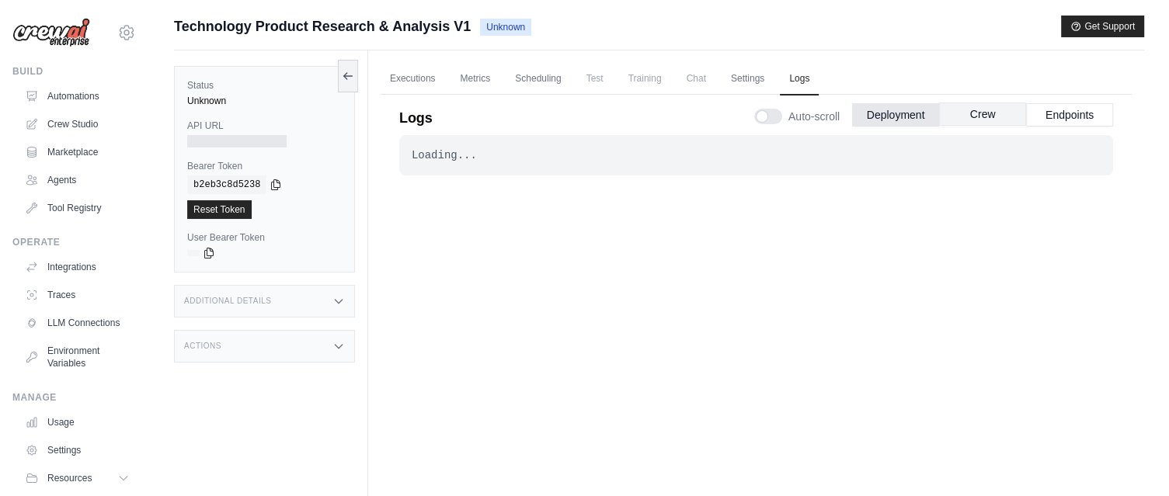
click at [983, 112] on button "Crew" at bounding box center [982, 114] width 87 height 23
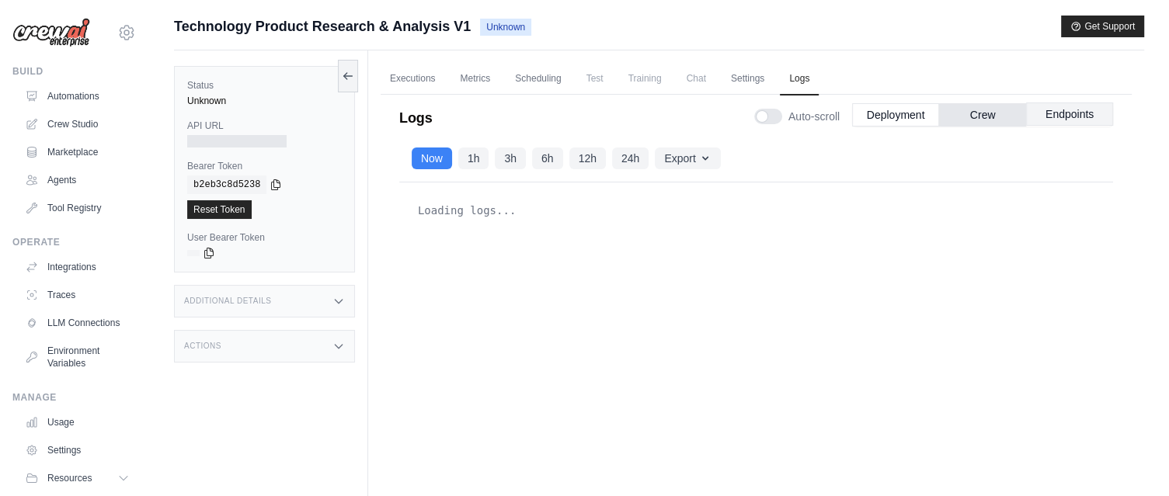
click at [1072, 113] on button "Endpoints" at bounding box center [1069, 114] width 87 height 23
click at [876, 111] on button "Deployment" at bounding box center [895, 114] width 87 height 23
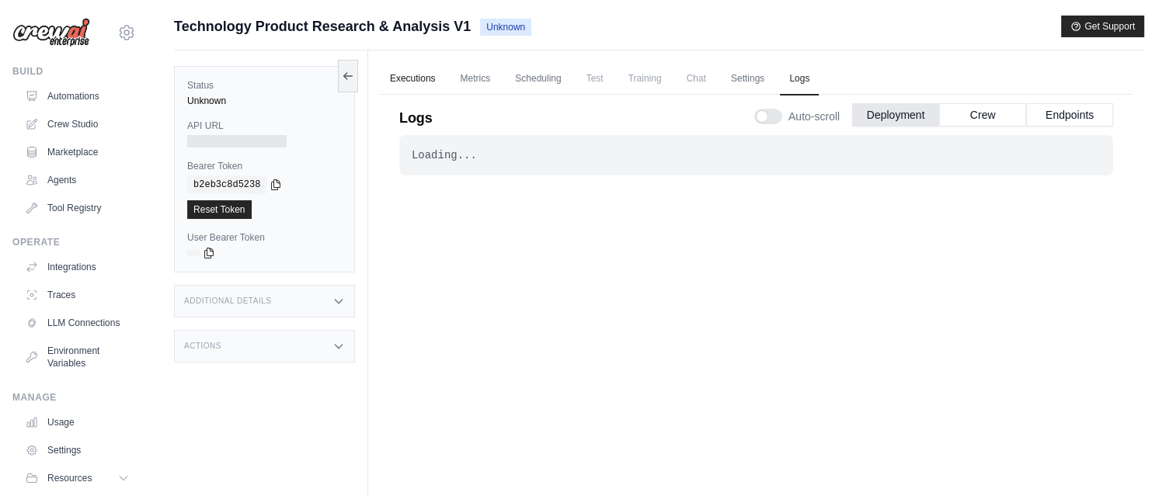
click at [414, 79] on link "Executions" at bounding box center [413, 79] width 64 height 33
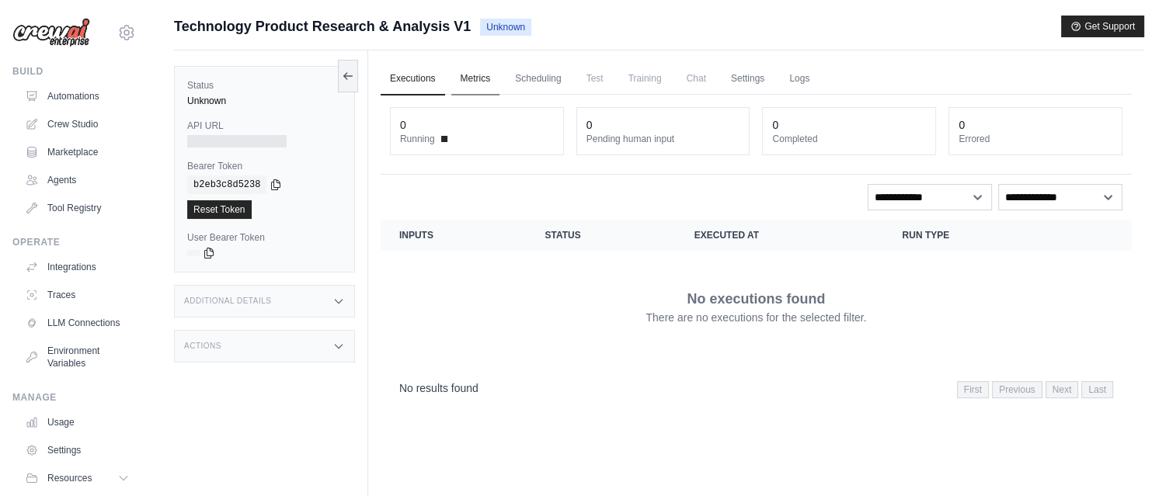
click at [491, 79] on link "Metrics" at bounding box center [475, 79] width 49 height 33
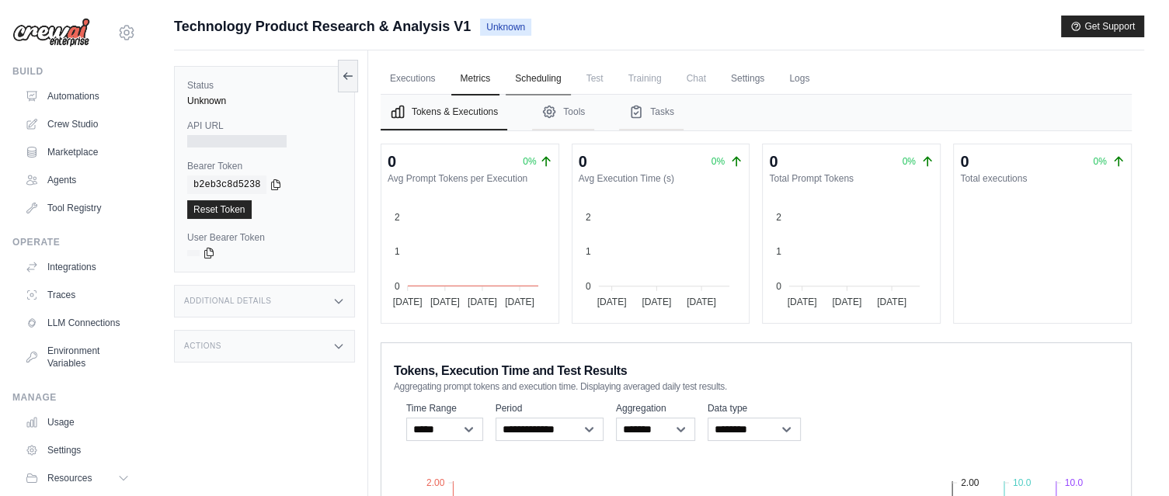
click at [526, 78] on link "Scheduling" at bounding box center [538, 79] width 64 height 33
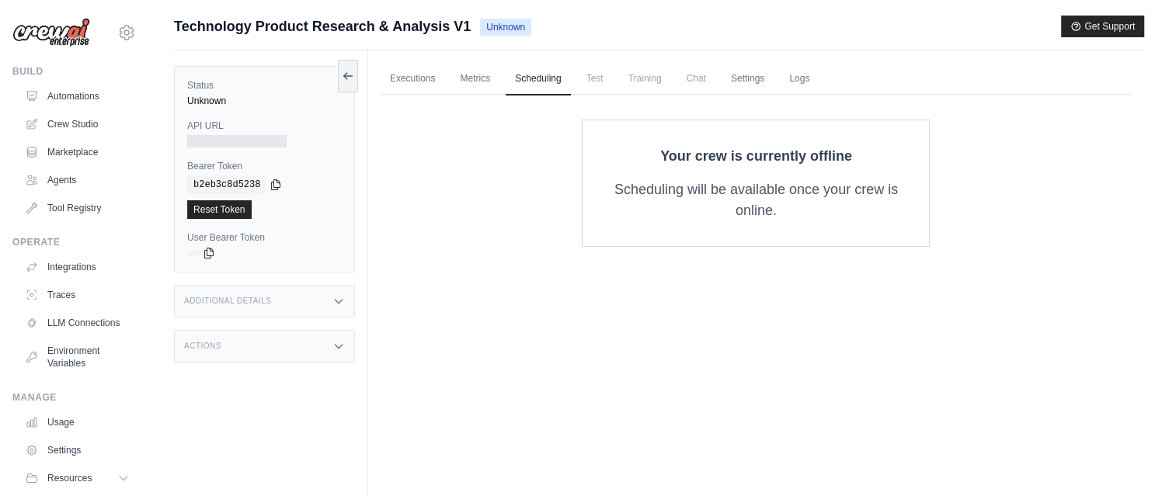
click at [588, 77] on span "Test" at bounding box center [595, 78] width 36 height 31
click at [69, 268] on link "Integrations" at bounding box center [78, 267] width 117 height 25
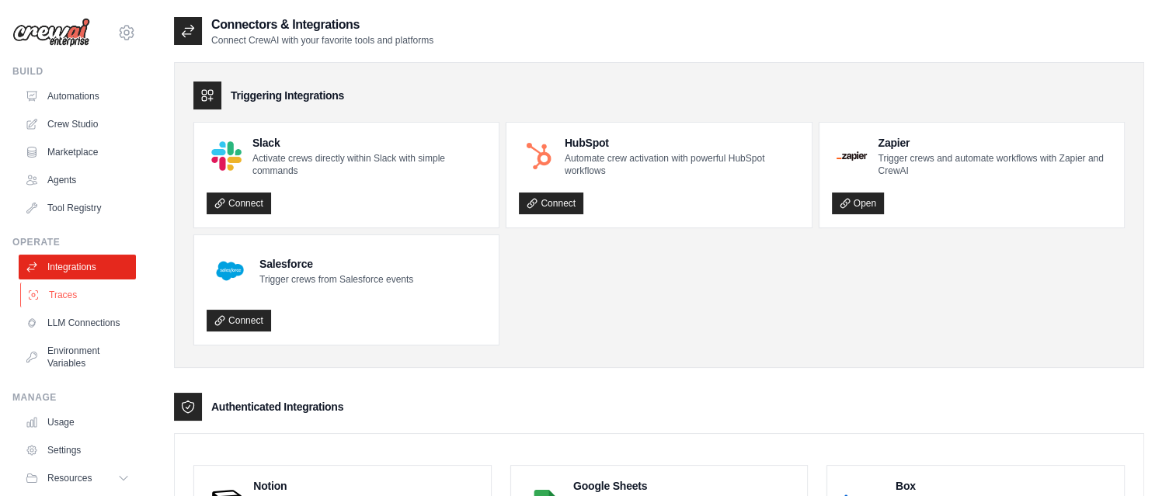
click at [63, 298] on link "Traces" at bounding box center [78, 295] width 117 height 25
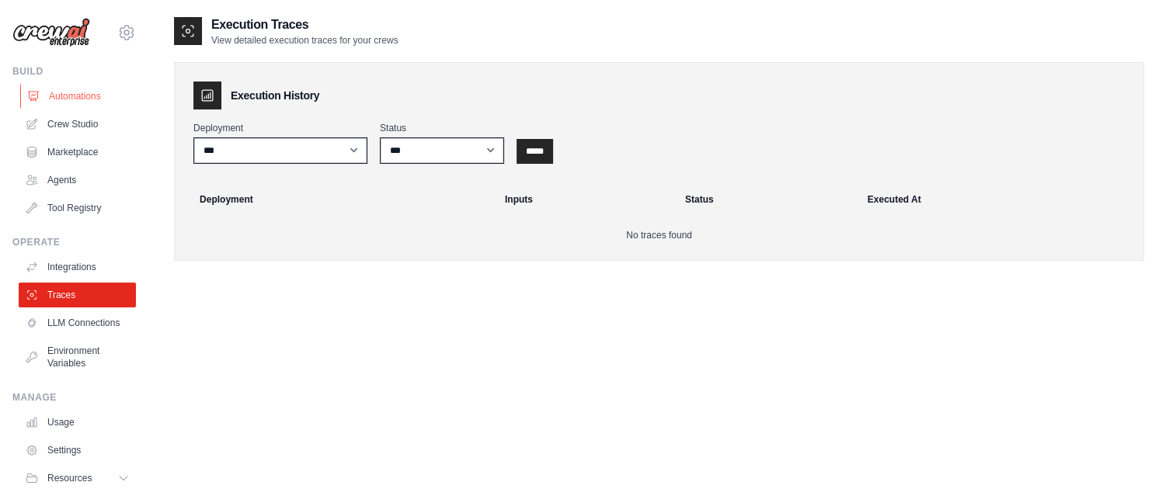
click at [76, 94] on link "Automations" at bounding box center [78, 96] width 117 height 25
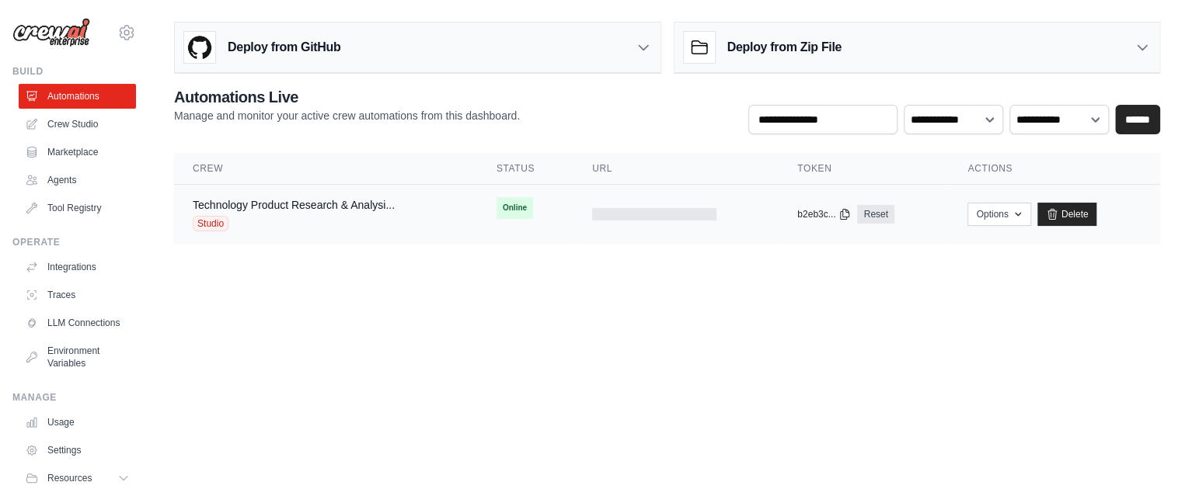
click at [287, 211] on div "Technology Product Research & Analysi... Studio" at bounding box center [294, 214] width 202 height 34
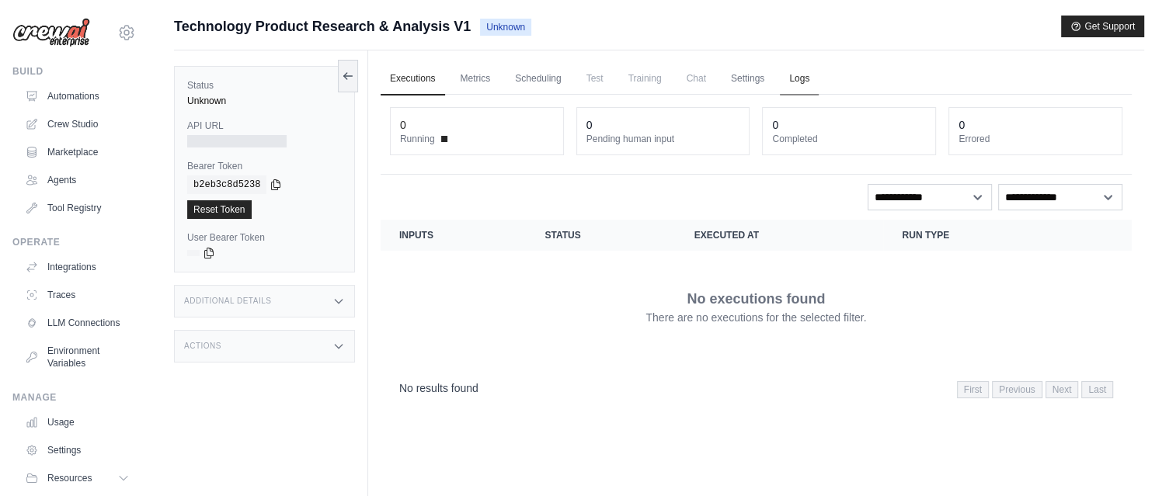
click at [792, 76] on link "Logs" at bounding box center [799, 79] width 39 height 33
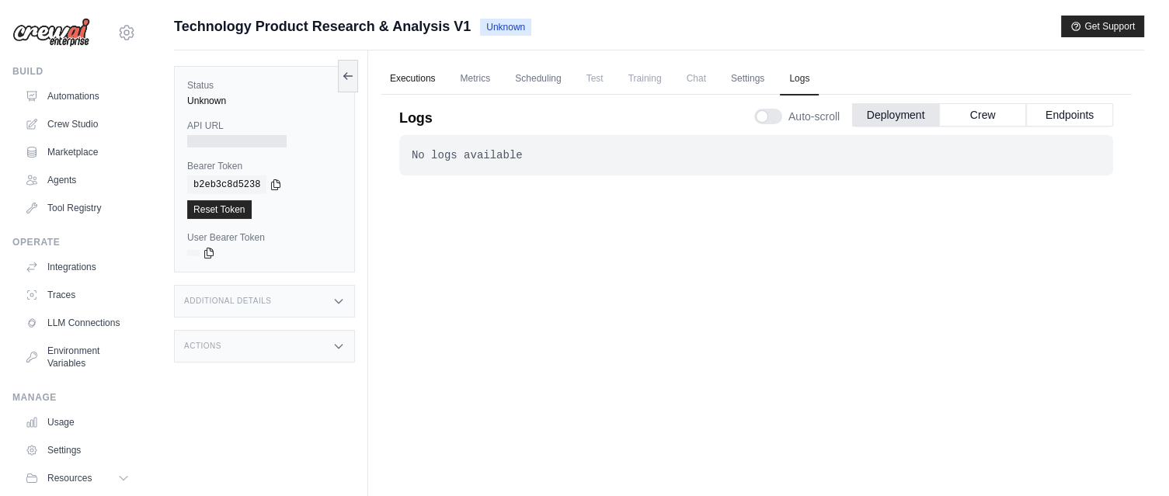
click at [398, 76] on link "Executions" at bounding box center [413, 79] width 64 height 33
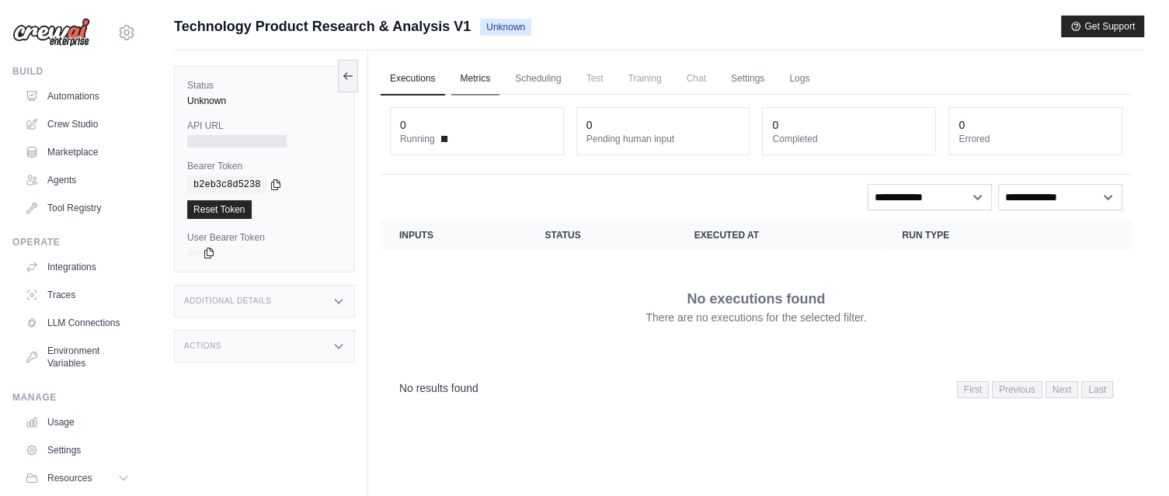
click at [499, 76] on link "Metrics" at bounding box center [475, 79] width 49 height 33
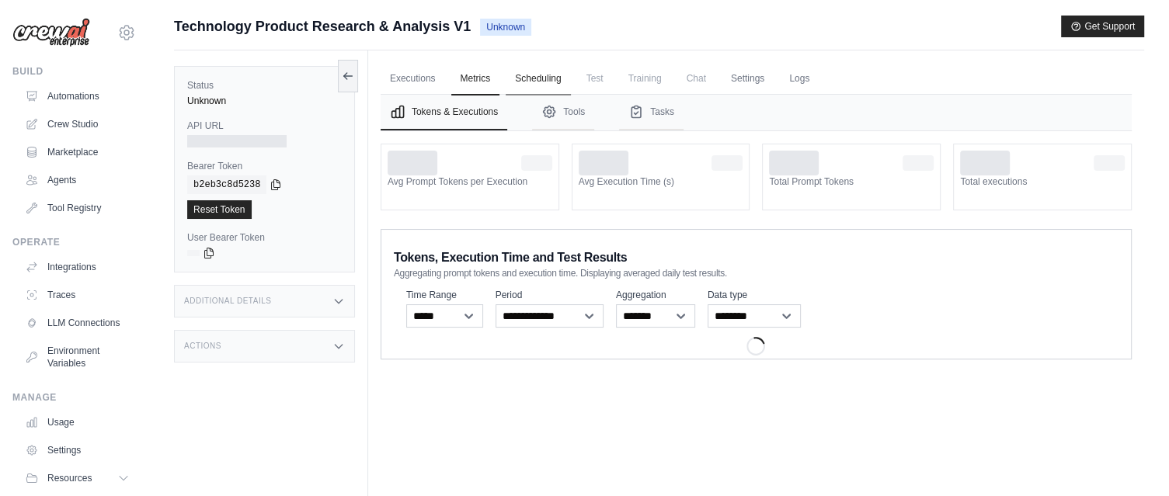
click at [534, 75] on link "Scheduling" at bounding box center [538, 79] width 64 height 33
